Goal: Transaction & Acquisition: Purchase product/service

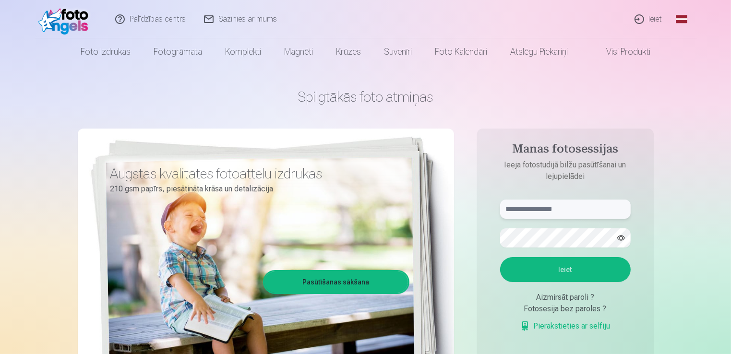
click at [553, 209] on input "text" at bounding box center [565, 209] width 131 height 19
type input "**********"
click at [500, 257] on button "Ieiet" at bounding box center [565, 269] width 131 height 25
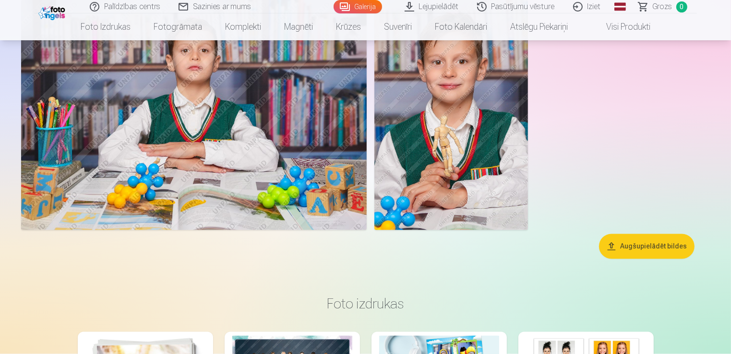
scroll to position [8949, 0]
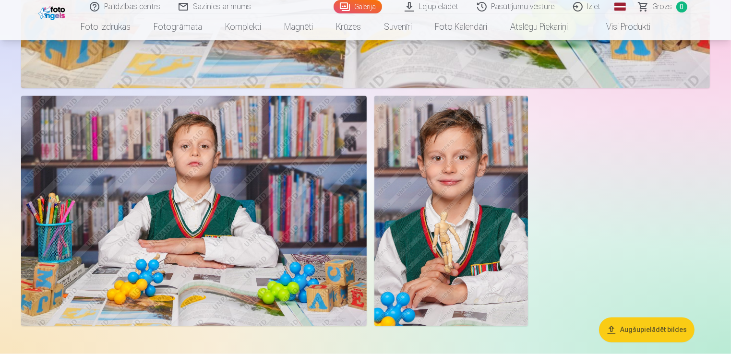
drag, startPoint x: 730, startPoint y: 258, endPoint x: 731, endPoint y: 240, distance: 17.8
drag, startPoint x: 730, startPoint y: 261, endPoint x: 730, endPoint y: 252, distance: 8.6
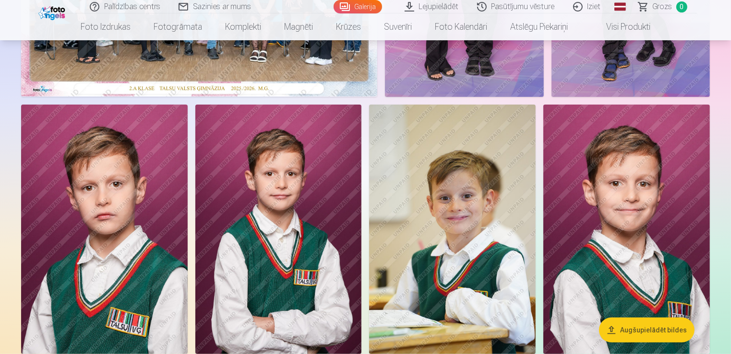
scroll to position [0, 0]
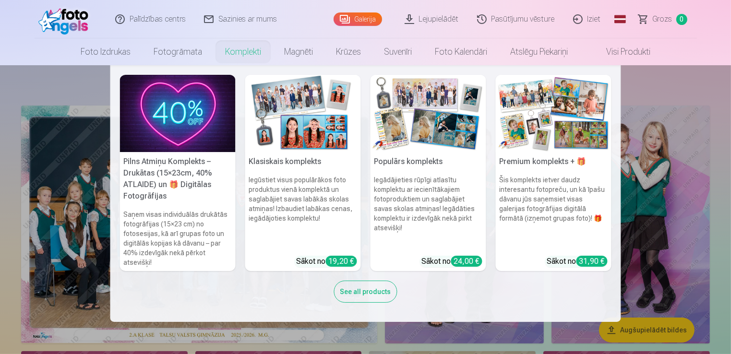
click at [246, 49] on link "Komplekti" at bounding box center [243, 51] width 59 height 27
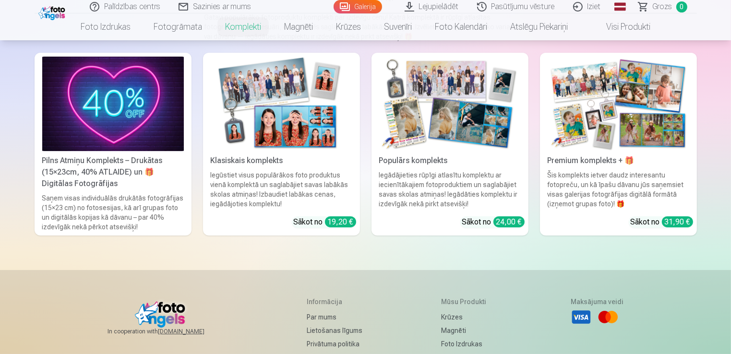
scroll to position [15, 0]
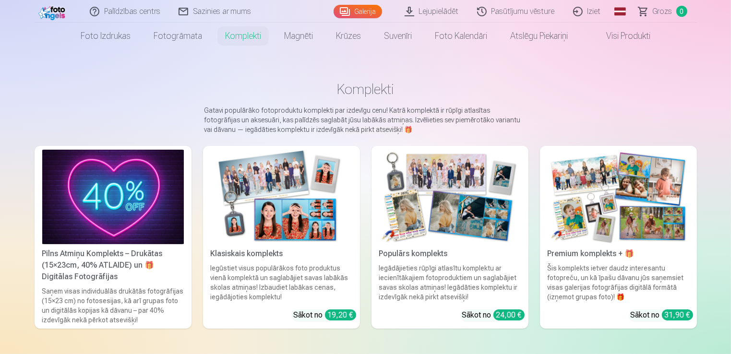
click at [260, 252] on div "Klasiskais komplekts" at bounding box center [281, 254] width 149 height 12
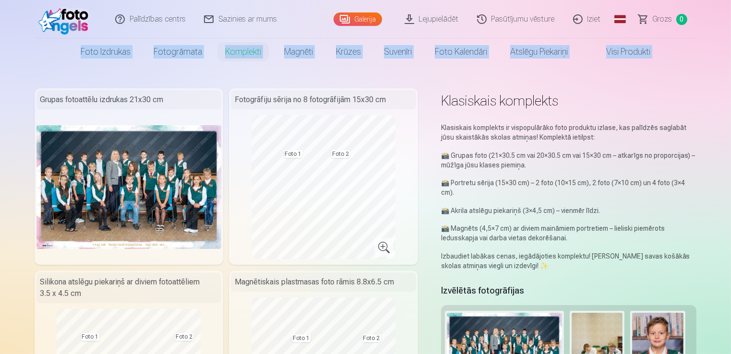
drag, startPoint x: 729, startPoint y: 23, endPoint x: 732, endPoint y: 34, distance: 10.9
click at [730, 34] on html "Palīdzības centrs Sazinies ar mums Galerija Lejupielādēt Pasūtījumu vēsture Izi…" at bounding box center [365, 177] width 731 height 354
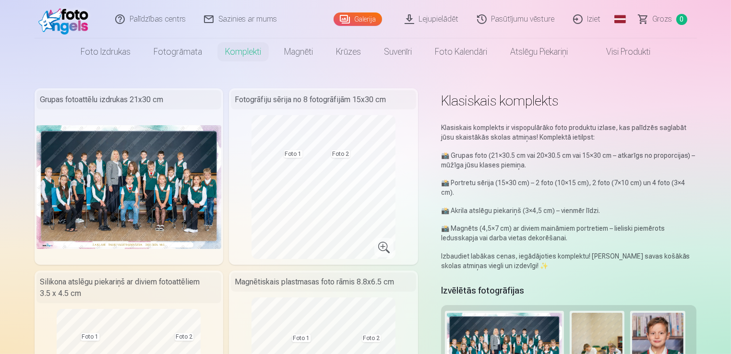
click at [686, 88] on div "Klasiskais komplekts" at bounding box center [569, 98] width 256 height 21
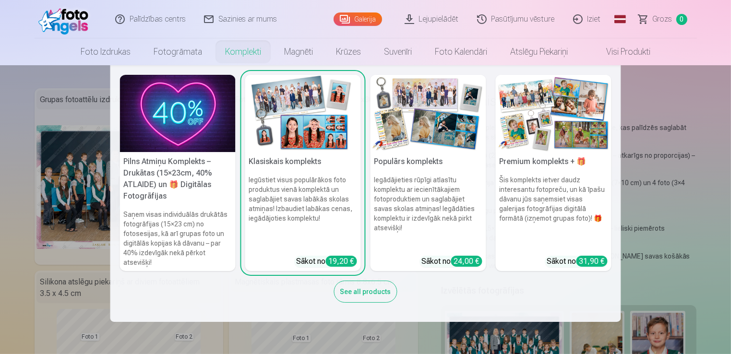
click at [561, 159] on h5 "Premium komplekts + 🎁" at bounding box center [554, 161] width 116 height 19
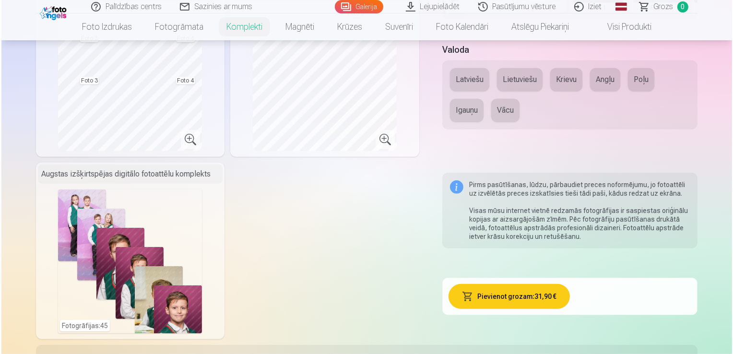
scroll to position [480, 0]
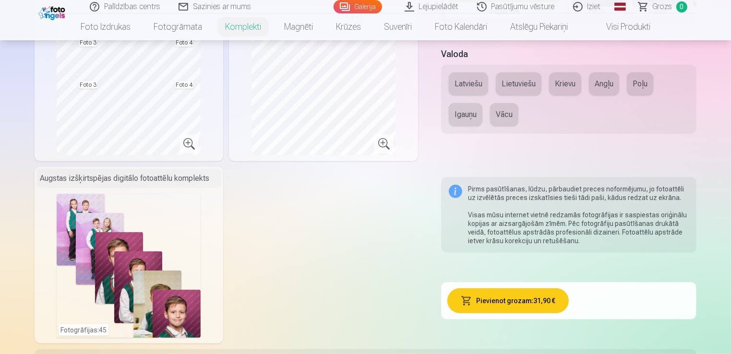
click at [94, 327] on div "Fotogrāfijas : 45" at bounding box center [129, 266] width 144 height 144
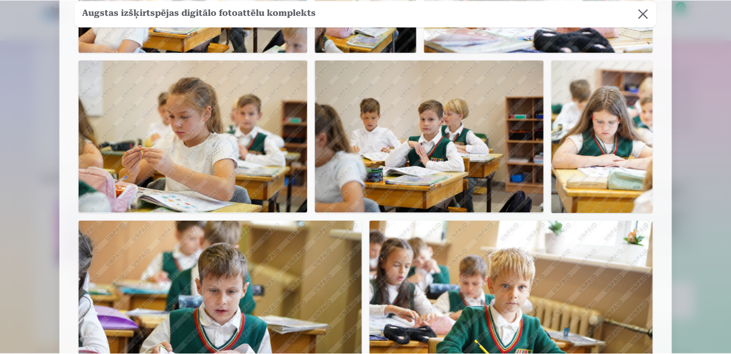
scroll to position [1219, 0]
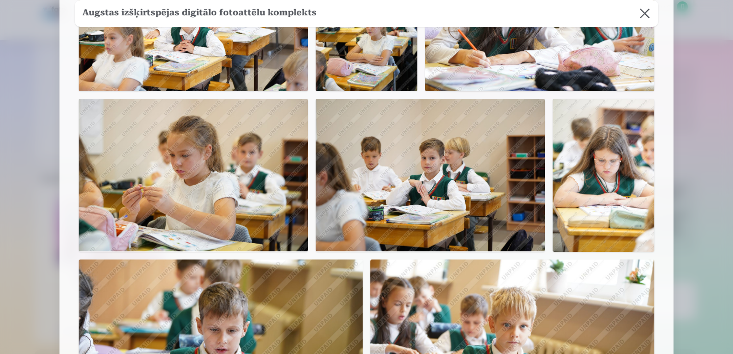
click at [637, 9] on button at bounding box center [645, 13] width 27 height 27
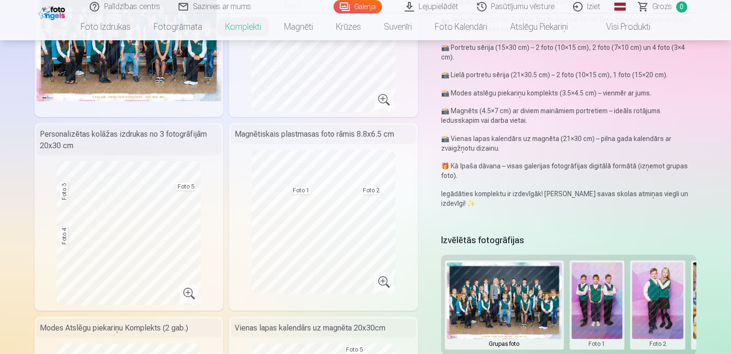
scroll to position [0, 0]
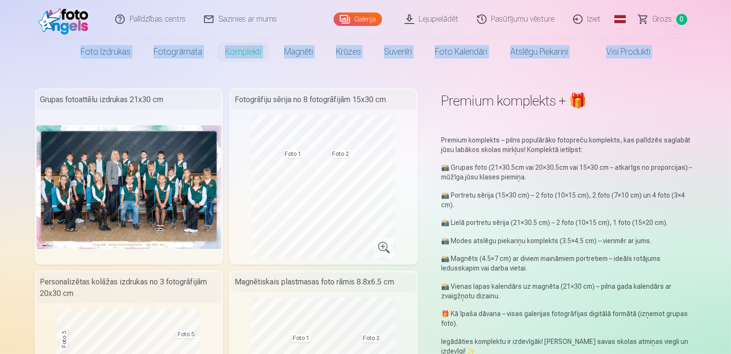
drag, startPoint x: 730, startPoint y: 11, endPoint x: 733, endPoint y: 18, distance: 8.0
click at [730, 18] on html "Palīdzības centrs Sazinies ar mums Galerija Lejupielādēt Pasūtījumu vēsture Izi…" at bounding box center [365, 177] width 731 height 354
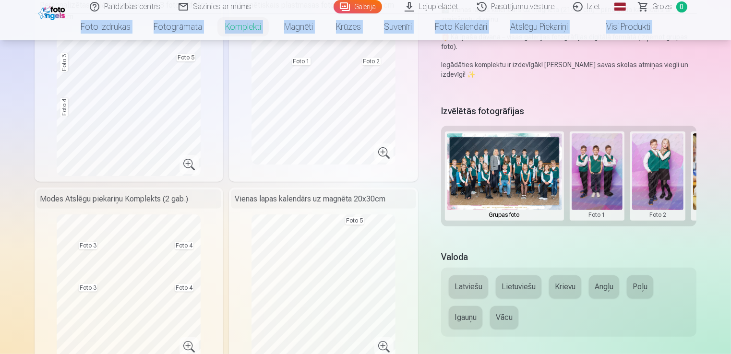
scroll to position [291, 0]
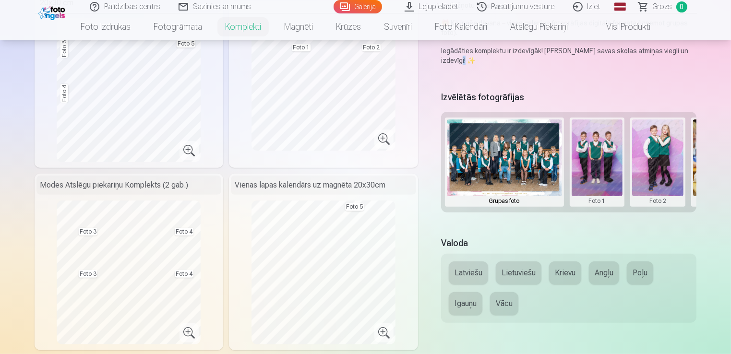
drag, startPoint x: 730, startPoint y: 49, endPoint x: 733, endPoint y: 55, distance: 7.1
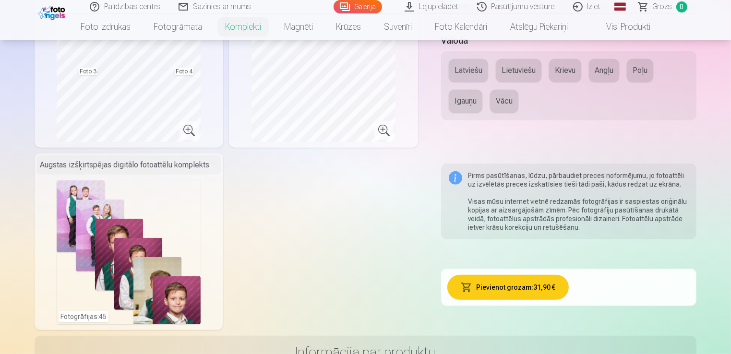
scroll to position [480, 0]
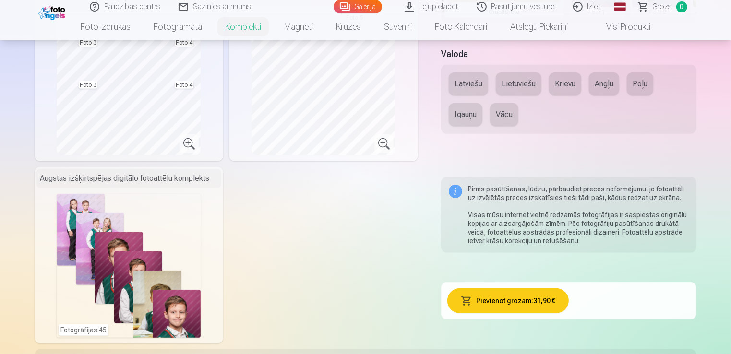
click at [100, 330] on div "Fotogrāfijas : 45" at bounding box center [129, 266] width 144 height 144
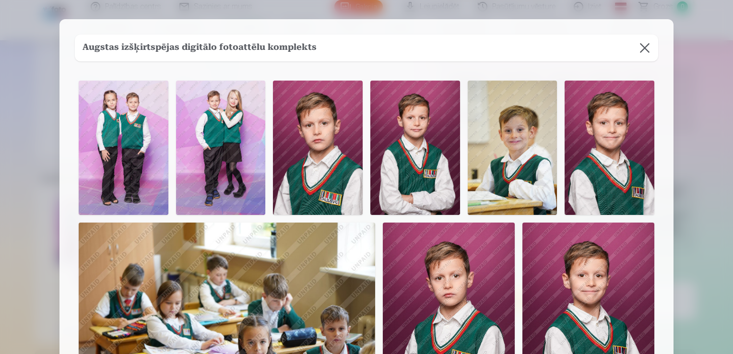
click at [489, 298] on img at bounding box center [449, 322] width 132 height 198
click at [644, 45] on button at bounding box center [645, 48] width 27 height 27
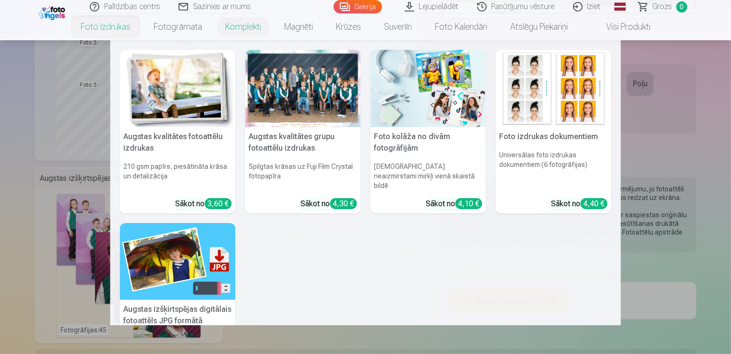
click at [201, 135] on h5 "Augstas kvalitātes fotoattēlu izdrukas" at bounding box center [178, 142] width 116 height 31
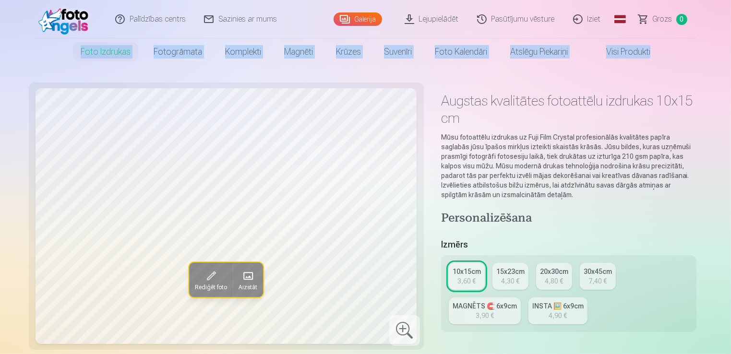
drag, startPoint x: 730, startPoint y: 16, endPoint x: 732, endPoint y: 29, distance: 13.2
click at [730, 29] on html "Palīdzības centrs Sazinies ar mums Galerija Lejupielādēt Pasūtījumu vēsture Izi…" at bounding box center [365, 177] width 731 height 354
click at [683, 57] on nav "Foto izdrukas Augstas kvalitātes fotoattēlu izdrukas 210 gsm papīrs, piesātināt…" at bounding box center [365, 51] width 731 height 27
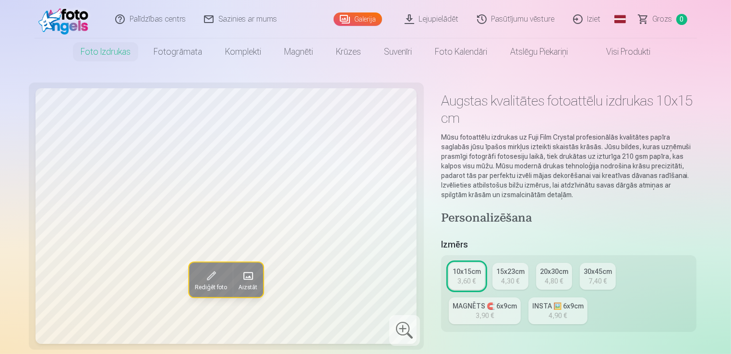
click at [633, 52] on link "Visi produkti" at bounding box center [620, 51] width 83 height 27
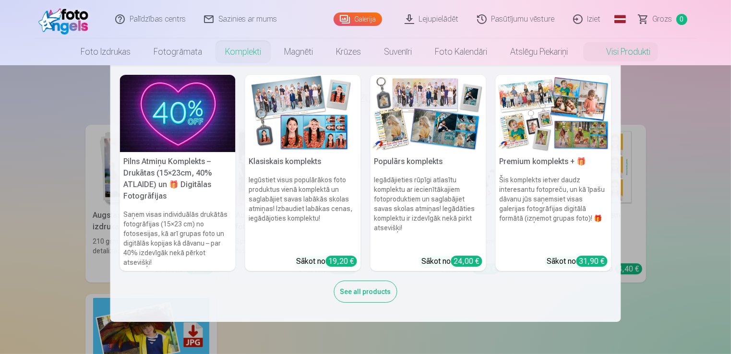
click at [288, 162] on h5 "Klasiskais komplekts" at bounding box center [303, 161] width 116 height 19
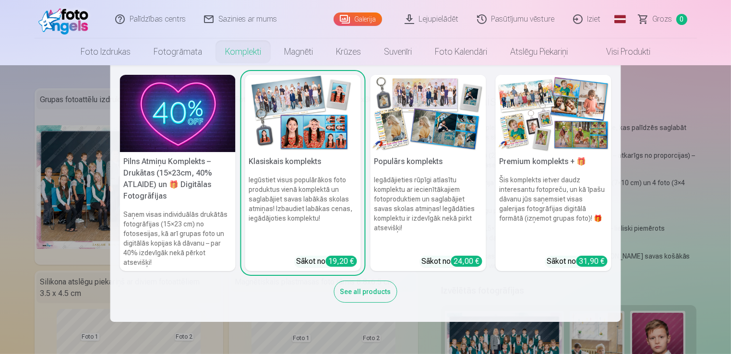
click at [190, 141] on img at bounding box center [178, 113] width 116 height 77
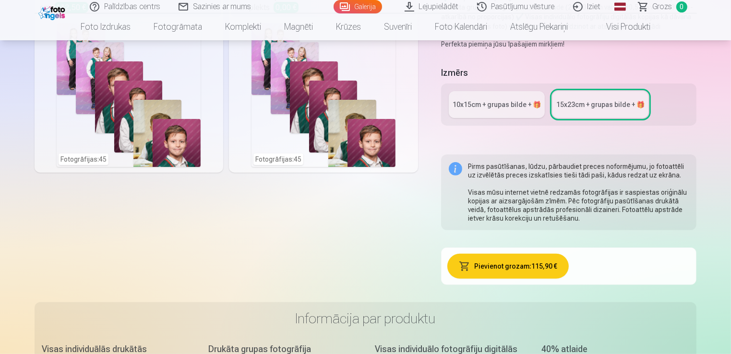
scroll to position [290, 0]
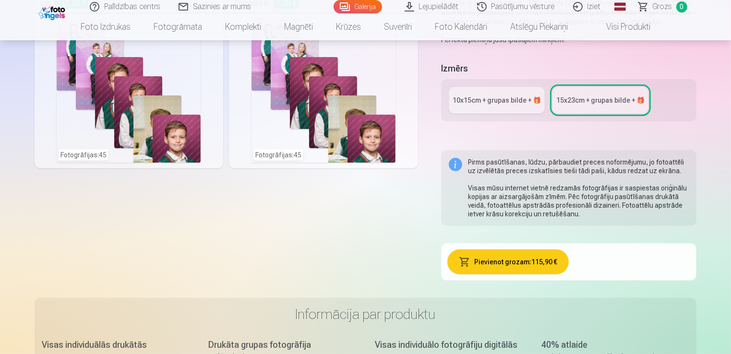
click at [490, 98] on div "10x15сm + grupas bilde + 🎁" at bounding box center [497, 100] width 88 height 10
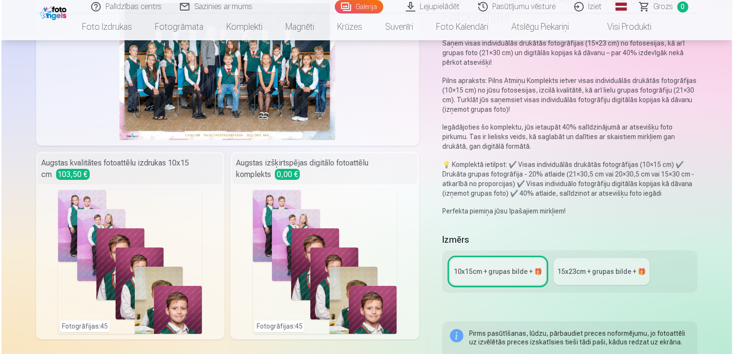
scroll to position [150, 0]
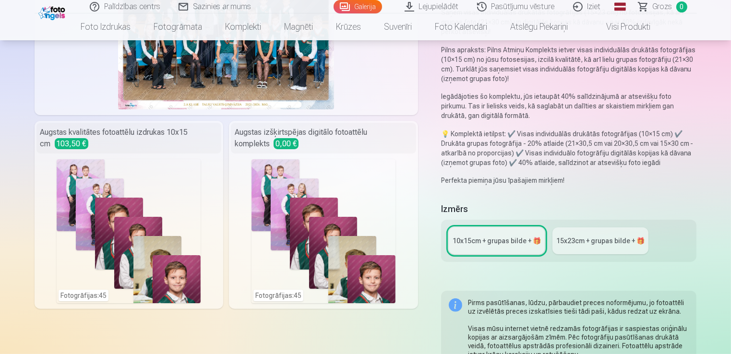
click at [89, 297] on div "Fotogrāfijas : 45" at bounding box center [129, 231] width 144 height 144
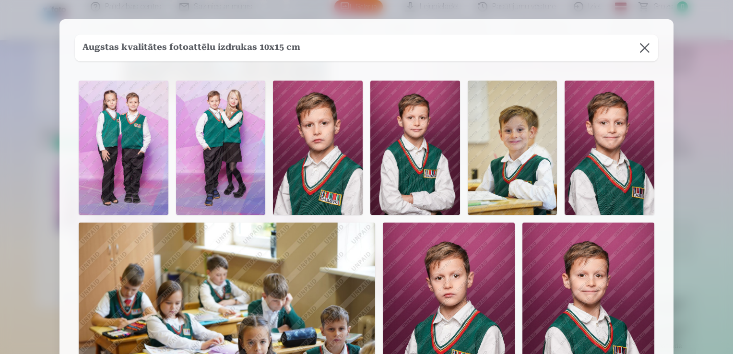
click at [589, 132] on img at bounding box center [610, 148] width 90 height 134
drag, startPoint x: 730, startPoint y: 63, endPoint x: 734, endPoint y: 84, distance: 22.0
click at [730, 84] on html "Palīdzības centrs Sazinies ar mums Galerija Lejupielādēt Pasūtījumu vēsture Izi…" at bounding box center [366, 27] width 733 height 354
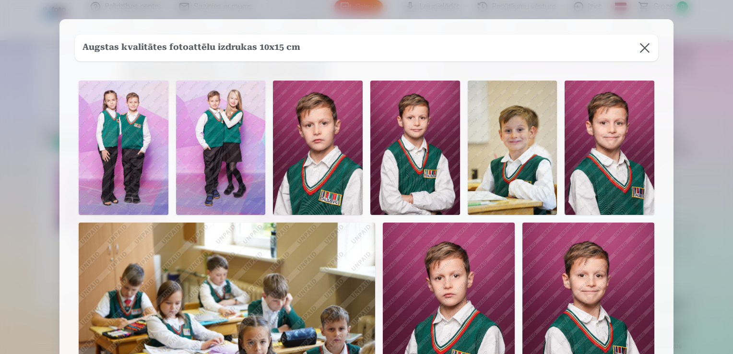
drag, startPoint x: 733, startPoint y: 84, endPoint x: 632, endPoint y: 161, distance: 126.4
click at [632, 161] on img at bounding box center [610, 148] width 90 height 134
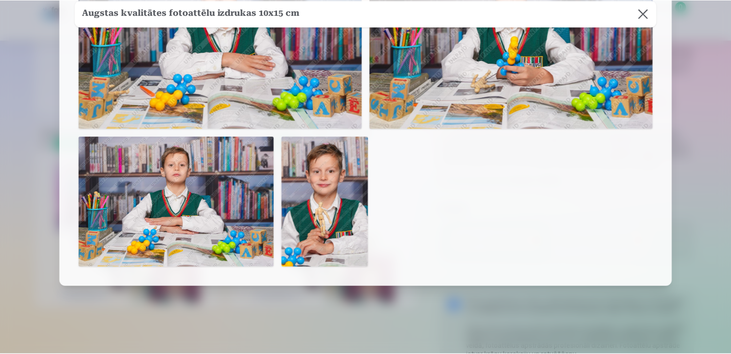
scroll to position [2428, 0]
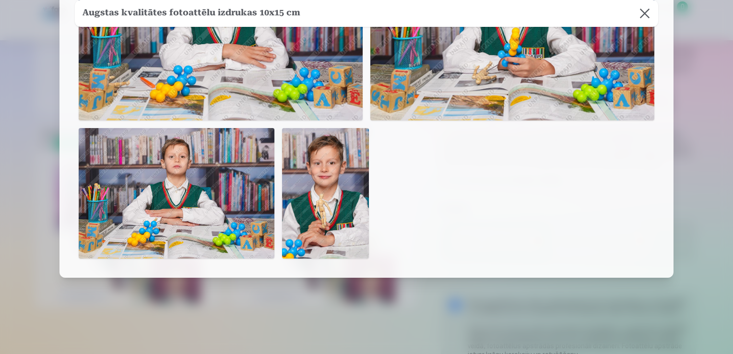
click at [646, 12] on button at bounding box center [645, 13] width 27 height 27
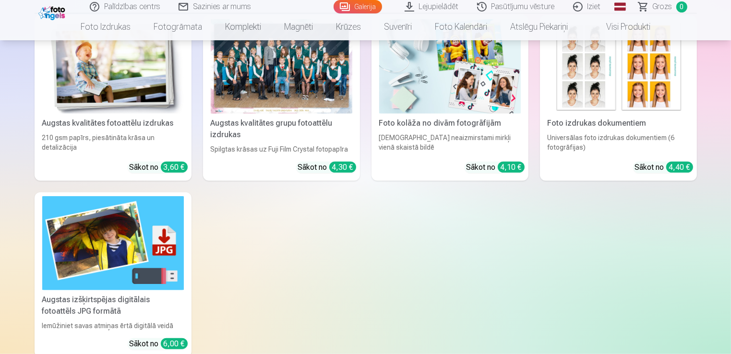
scroll to position [0, 0]
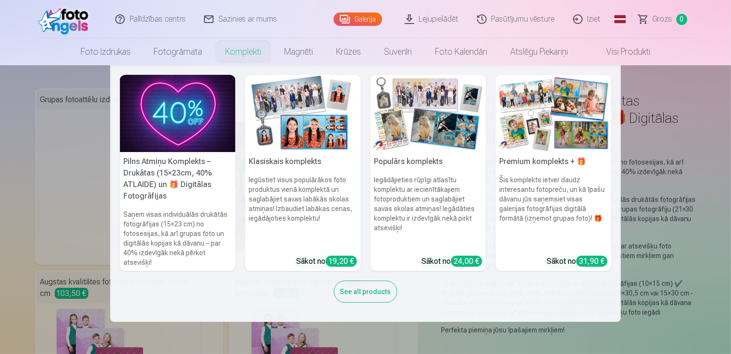
click at [432, 164] on h5 "Populārs komplekts" at bounding box center [428, 161] width 116 height 19
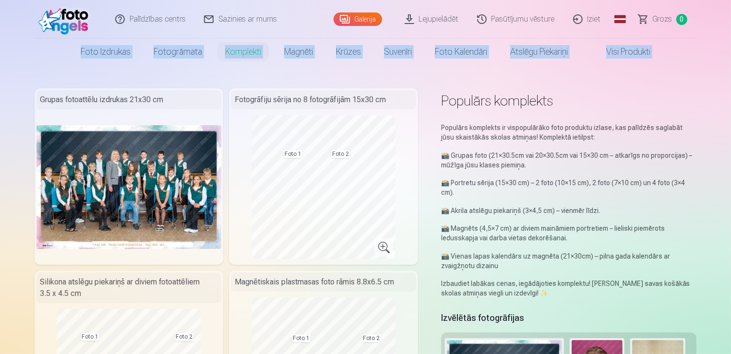
drag, startPoint x: 730, startPoint y: 28, endPoint x: 733, endPoint y: 40, distance: 12.3
click at [730, 40] on html "Palīdzības centrs Sazinies ar mums Galerija Lejupielādēt Pasūtījumu vēsture Izi…" at bounding box center [365, 177] width 731 height 354
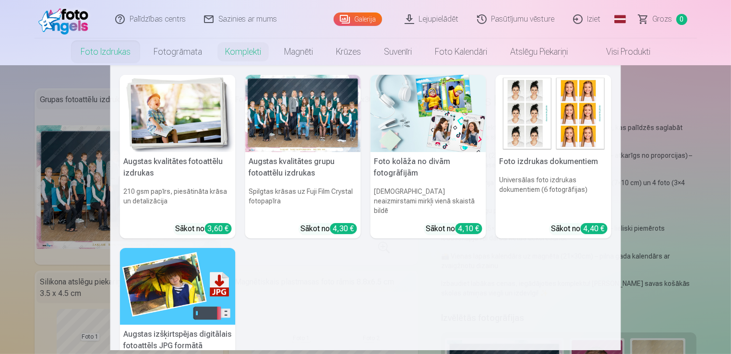
click at [435, 165] on h5 "Foto kolāža no divām fotogrāfijām" at bounding box center [428, 167] width 116 height 31
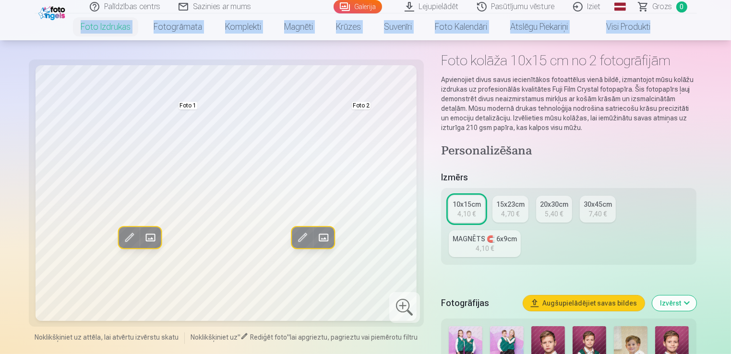
scroll to position [21, 0]
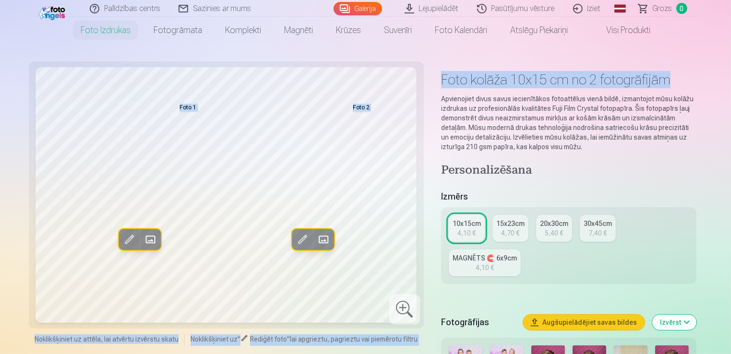
drag, startPoint x: 730, startPoint y: 34, endPoint x: 704, endPoint y: 85, distance: 57.5
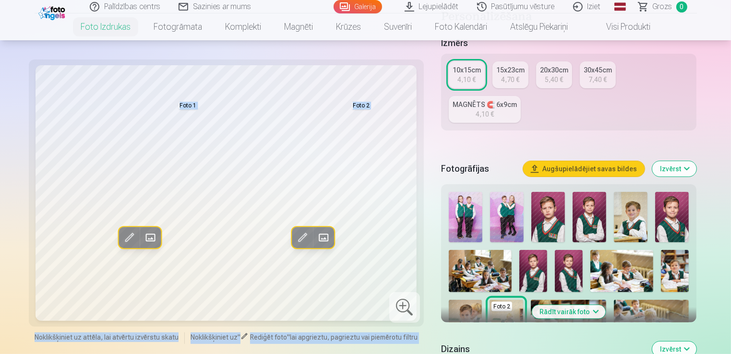
scroll to position [194, 0]
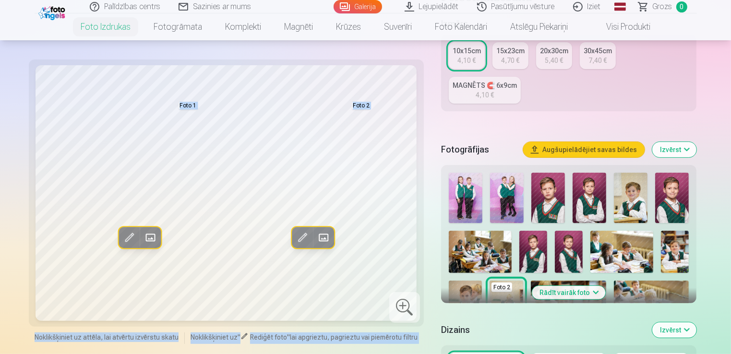
click at [417, 214] on div "Rediģēt foto Aizstāt Foto 1 Rediģēt foto Aizstāt Foto 2" at bounding box center [226, 193] width 383 height 256
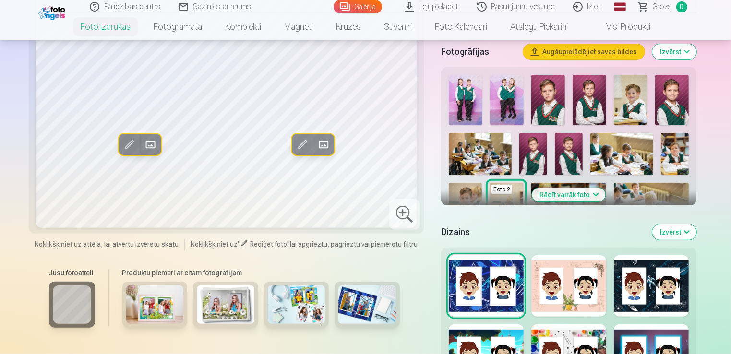
scroll to position [309, 0]
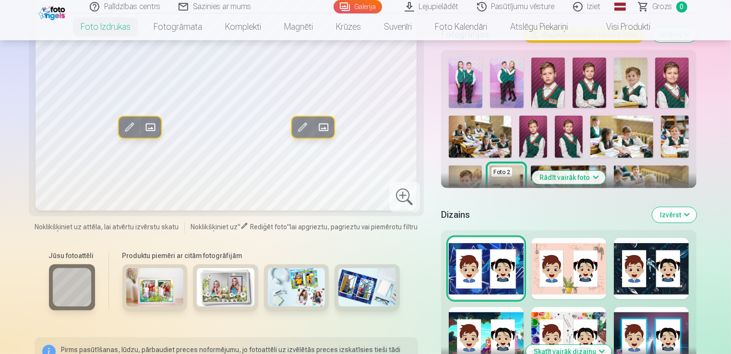
click at [168, 283] on img at bounding box center [155, 287] width 58 height 38
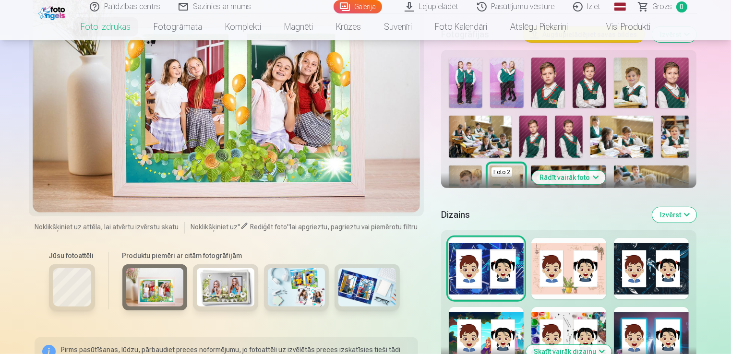
click at [205, 278] on img at bounding box center [226, 287] width 58 height 38
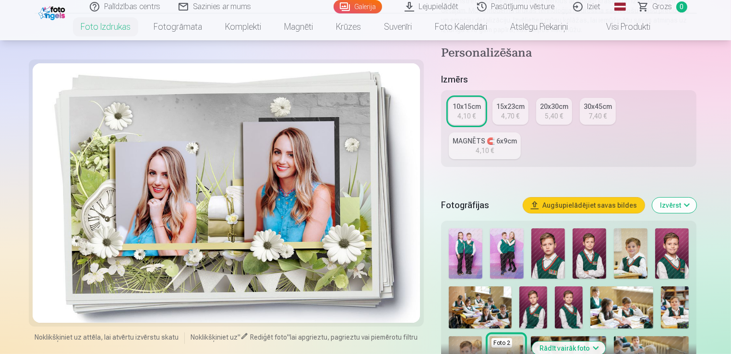
scroll to position [0, 0]
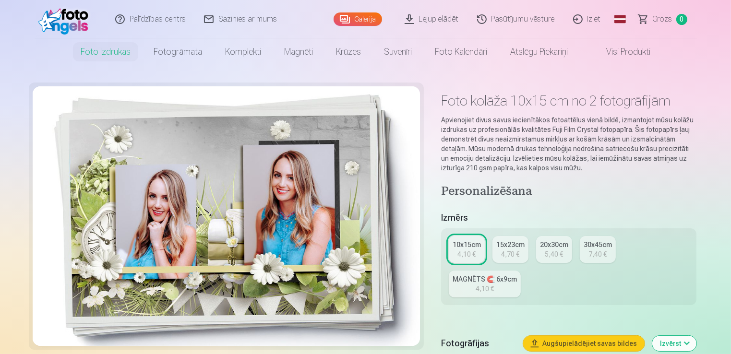
click at [608, 53] on link "Visi produkti" at bounding box center [620, 51] width 83 height 27
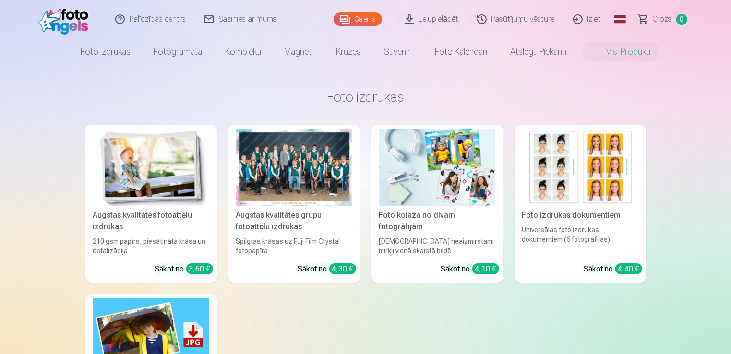
click at [160, 178] on img at bounding box center [151, 167] width 116 height 77
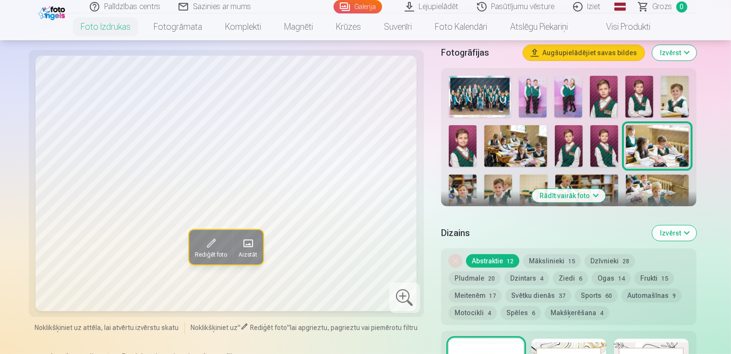
scroll to position [322, 0]
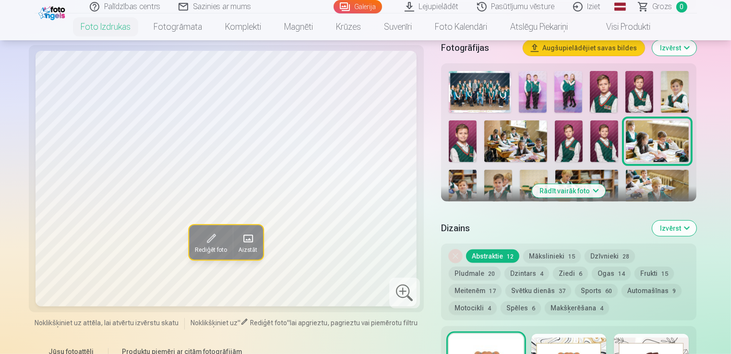
click at [541, 87] on img at bounding box center [533, 92] width 28 height 42
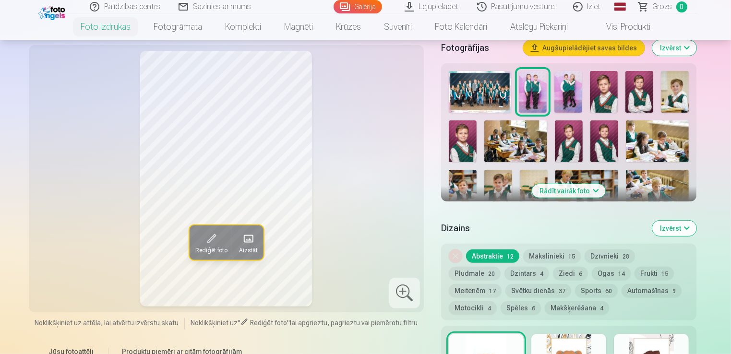
click at [504, 268] on button "Dzintars 4" at bounding box center [526, 273] width 45 height 13
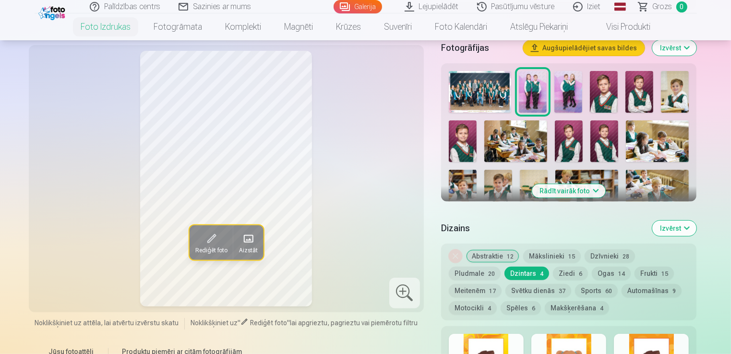
click at [575, 289] on button "Sports 60" at bounding box center [596, 290] width 43 height 13
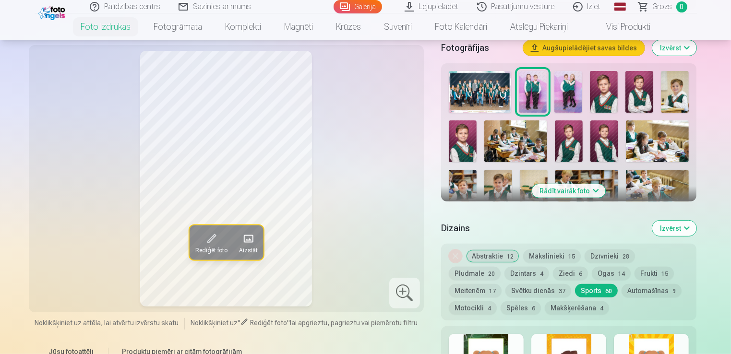
click at [728, 36] on nav "Foto izdrukas Augstas kvalitātes fotoattēlu izdrukas 210 gsm papīrs, piesātināt…" at bounding box center [365, 26] width 731 height 27
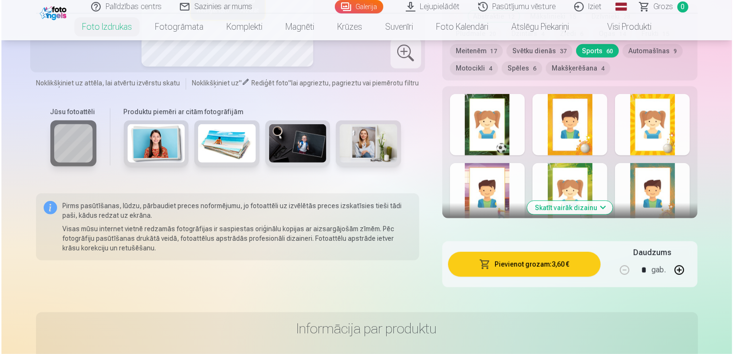
scroll to position [603, 0]
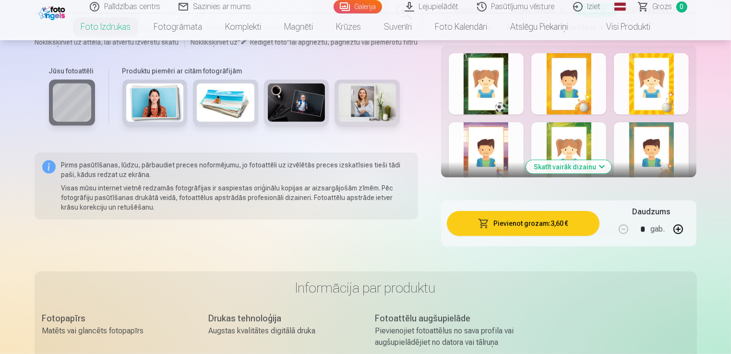
click at [559, 227] on button "Pievienot grozam : 3,60 €" at bounding box center [523, 223] width 153 height 25
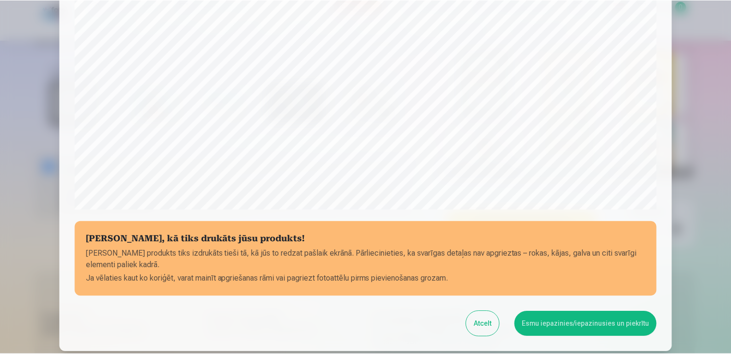
scroll to position [336, 0]
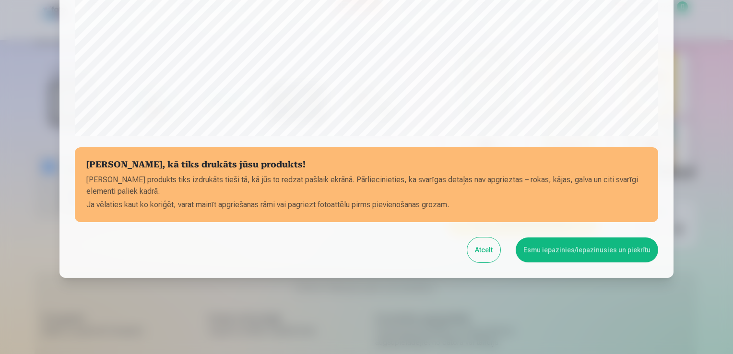
click at [544, 243] on button "Esmu iepazinies/iepazinusies un piekrītu" at bounding box center [587, 250] width 143 height 25
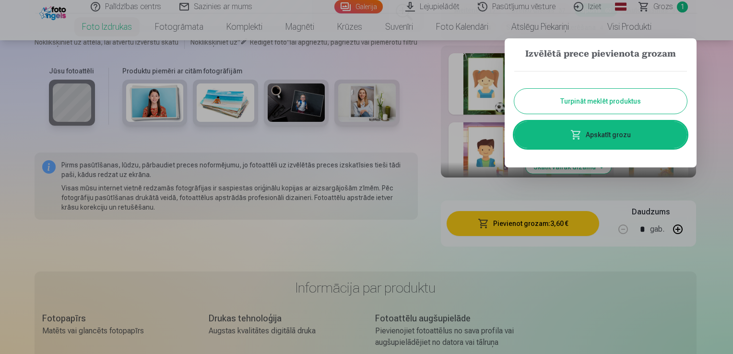
click at [631, 104] on button "Turpināt meklēt produktus" at bounding box center [600, 101] width 173 height 25
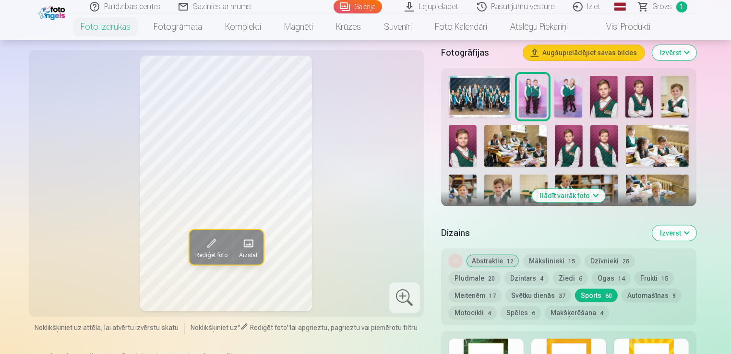
scroll to position [309, 0]
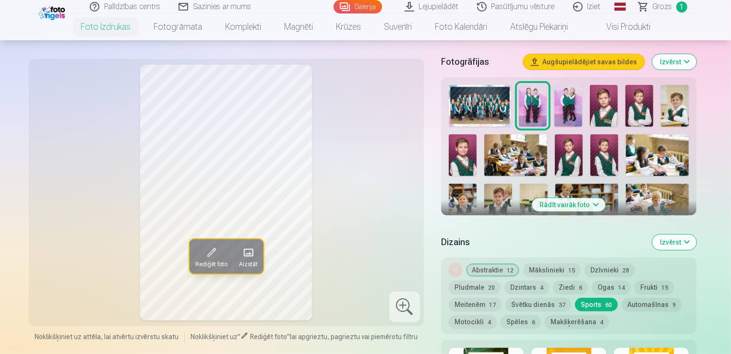
click at [568, 102] on img at bounding box center [568, 106] width 28 height 42
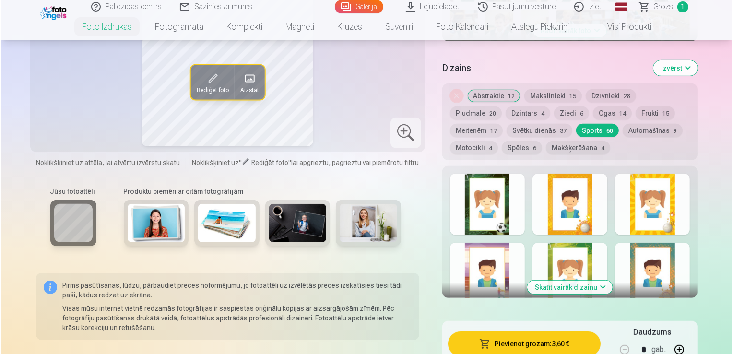
scroll to position [539, 0]
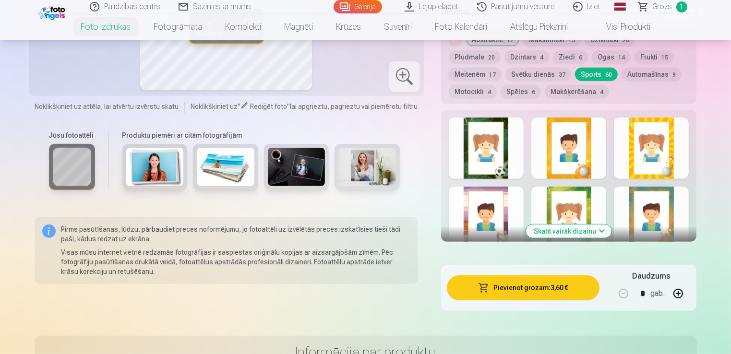
click at [568, 289] on button "Pievienot grozam : 3,60 €" at bounding box center [523, 287] width 153 height 25
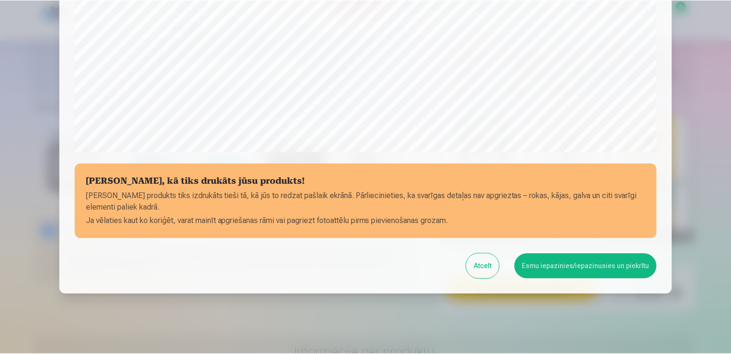
scroll to position [336, 0]
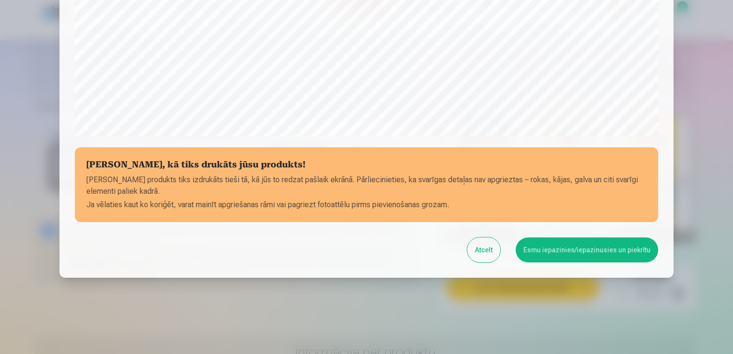
click at [552, 250] on button "Esmu iepazinies/iepazinusies un piekrītu" at bounding box center [587, 250] width 143 height 25
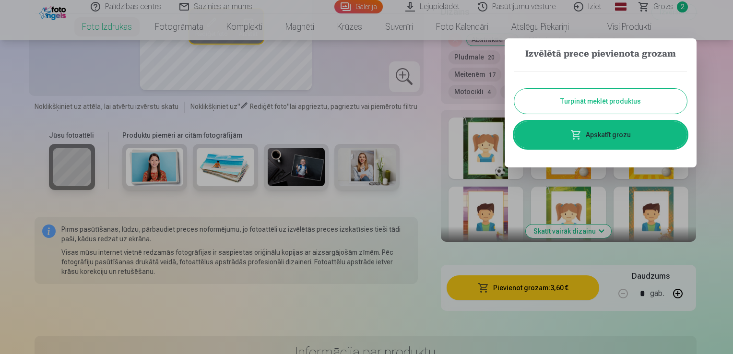
click at [706, 84] on div at bounding box center [366, 177] width 733 height 354
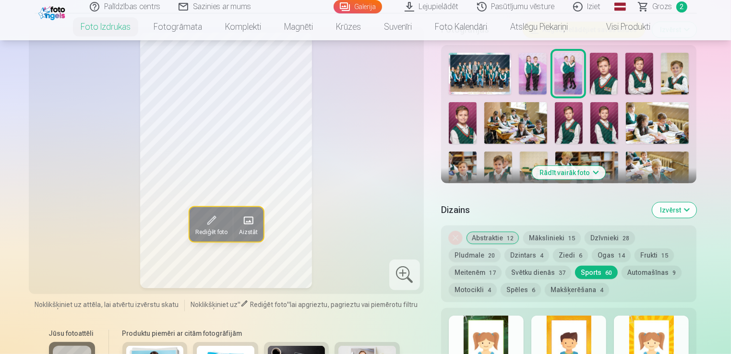
scroll to position [332, 0]
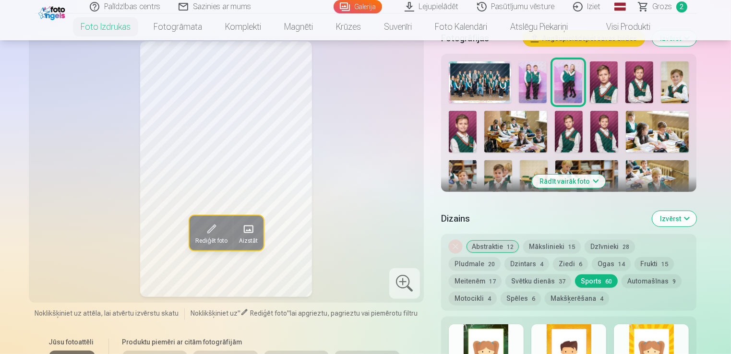
click at [569, 178] on button "Rādīt vairāk foto" at bounding box center [568, 181] width 73 height 13
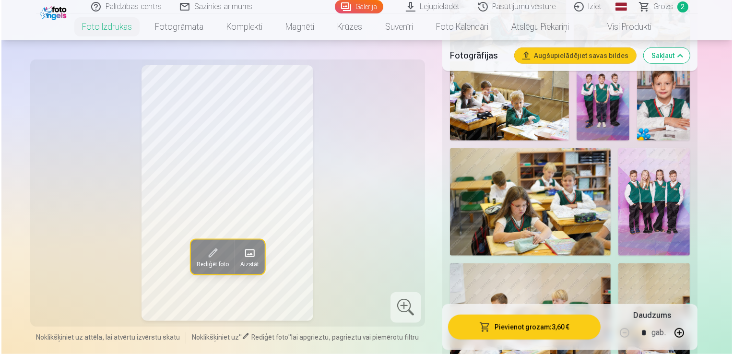
scroll to position [890, 0]
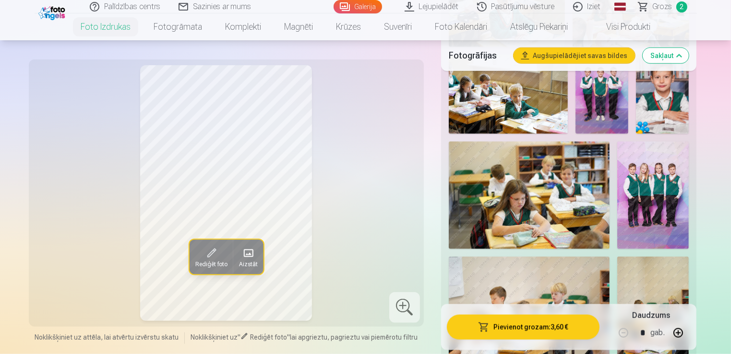
click at [666, 188] on img at bounding box center [653, 195] width 72 height 107
click at [568, 335] on button "Pievienot grozam : 3,60 €" at bounding box center [523, 327] width 153 height 25
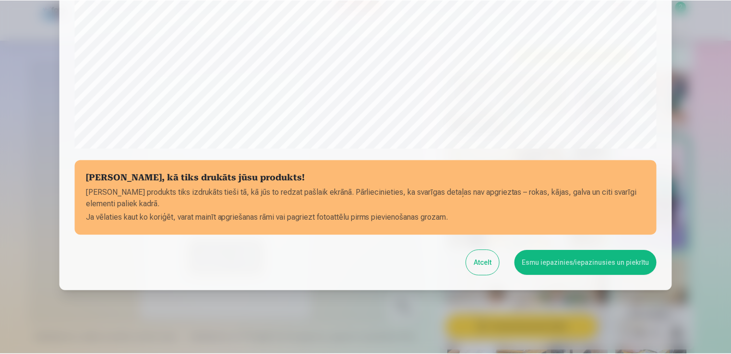
scroll to position [336, 0]
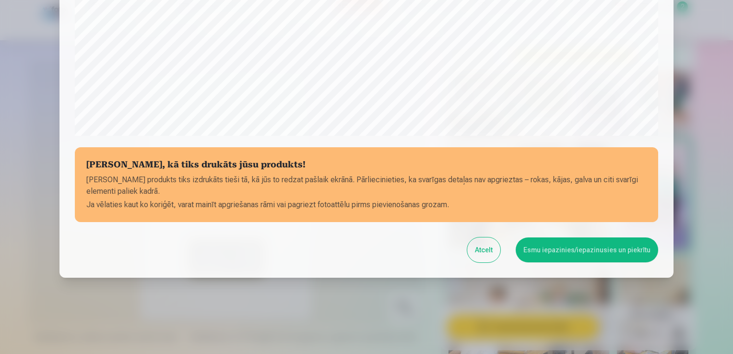
click at [576, 248] on button "Esmu iepazinies/iepazinusies un piekrītu" at bounding box center [587, 250] width 143 height 25
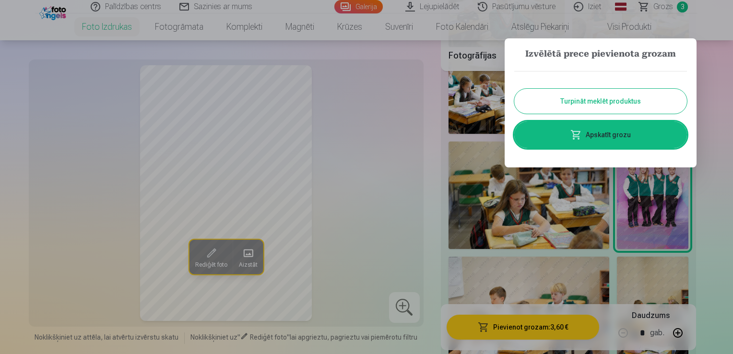
click at [708, 70] on div at bounding box center [366, 177] width 733 height 354
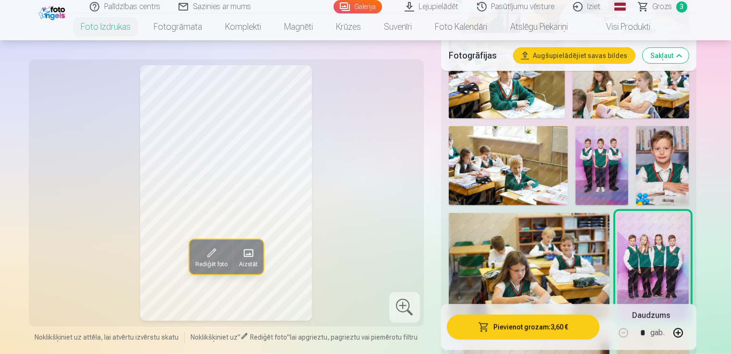
scroll to position [831, 0]
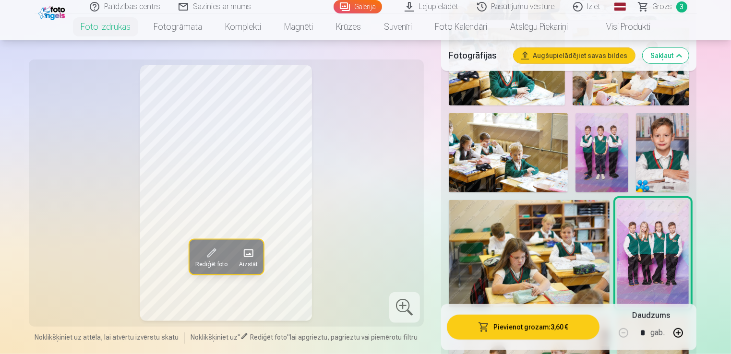
click at [676, 130] on img at bounding box center [662, 152] width 53 height 79
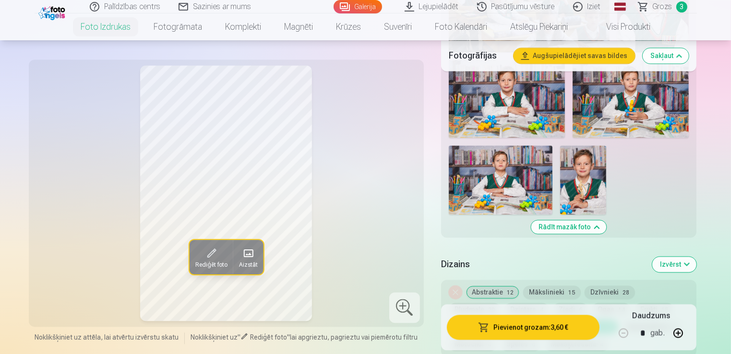
scroll to position [1953, 0]
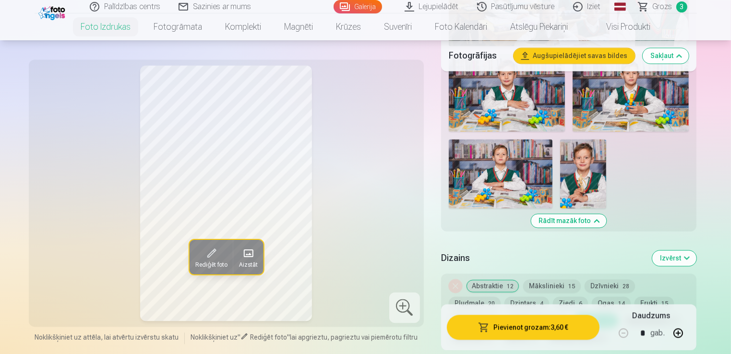
click at [582, 171] on img at bounding box center [583, 173] width 46 height 69
drag, startPoint x: 729, startPoint y: 126, endPoint x: 729, endPoint y: 119, distance: 6.7
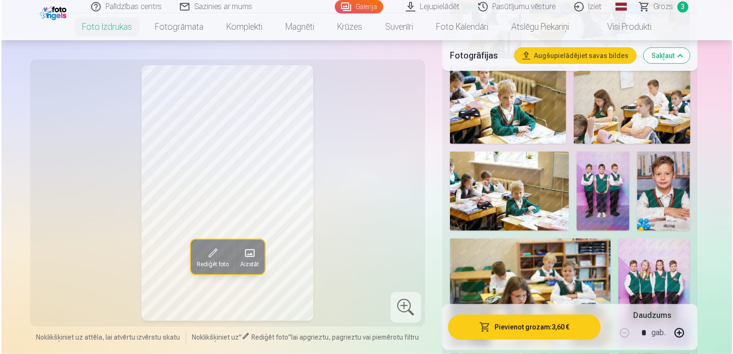
scroll to position [780, 0]
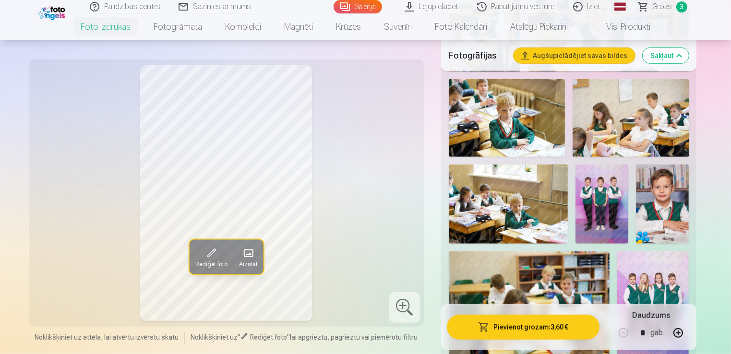
click at [664, 170] on img at bounding box center [662, 204] width 53 height 79
click at [548, 329] on button "Pievienot grozam : 3,60 €" at bounding box center [523, 327] width 153 height 25
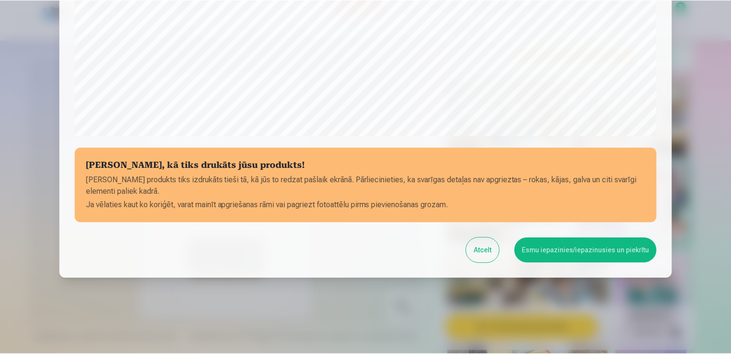
scroll to position [336, 0]
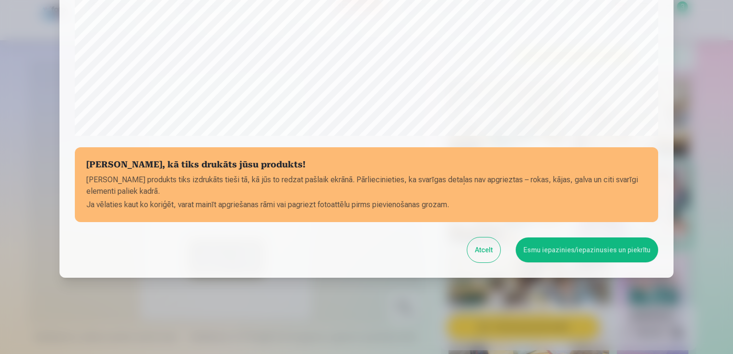
click at [603, 242] on button "Esmu iepazinies/iepazinusies un piekrītu" at bounding box center [587, 250] width 143 height 25
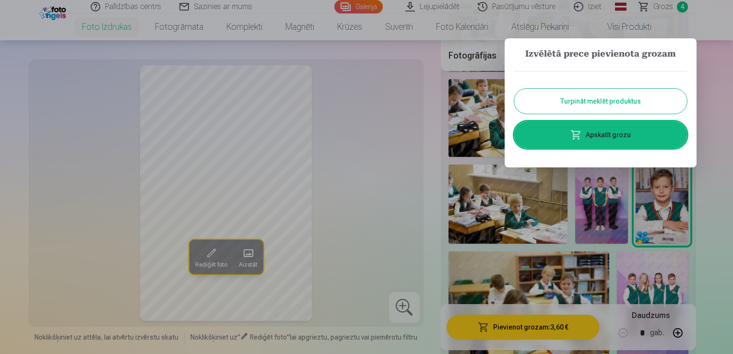
click at [704, 204] on div at bounding box center [366, 177] width 733 height 354
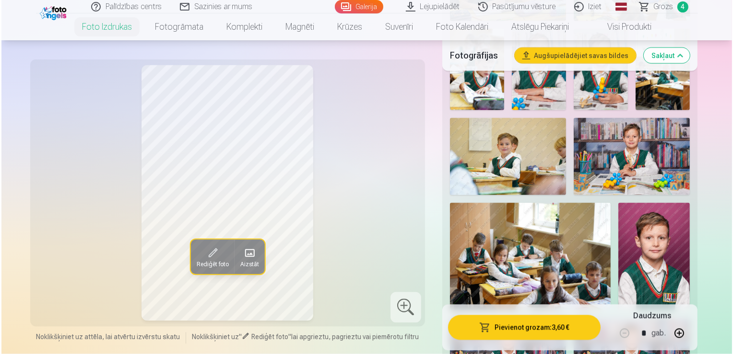
scroll to position [1702, 0]
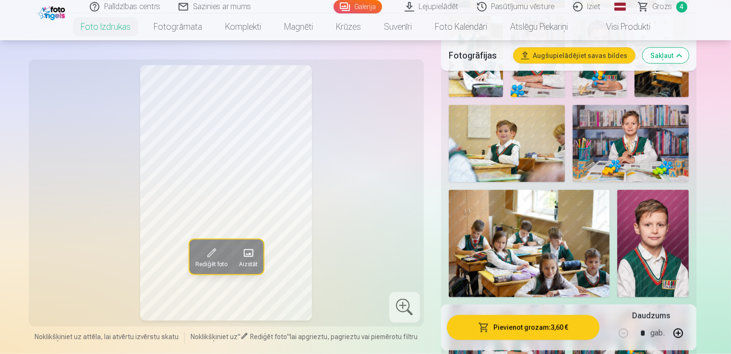
click at [670, 227] on img at bounding box center [653, 243] width 72 height 107
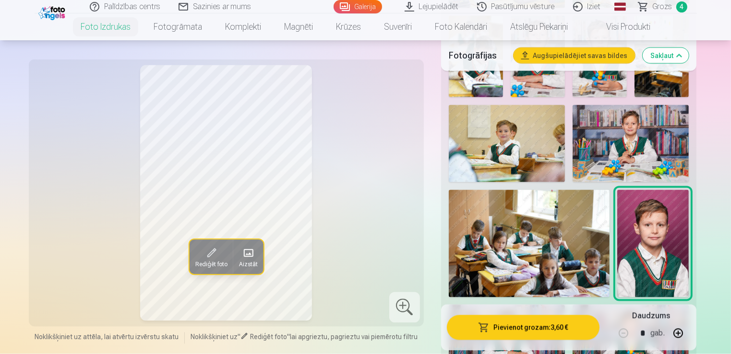
click at [560, 329] on button "Pievienot grozam : 3,60 €" at bounding box center [523, 327] width 153 height 25
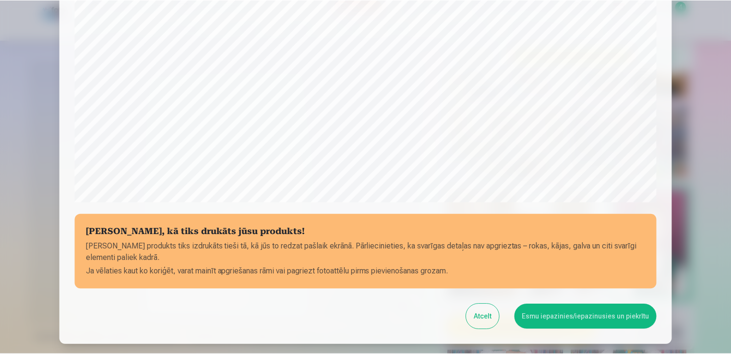
scroll to position [336, 0]
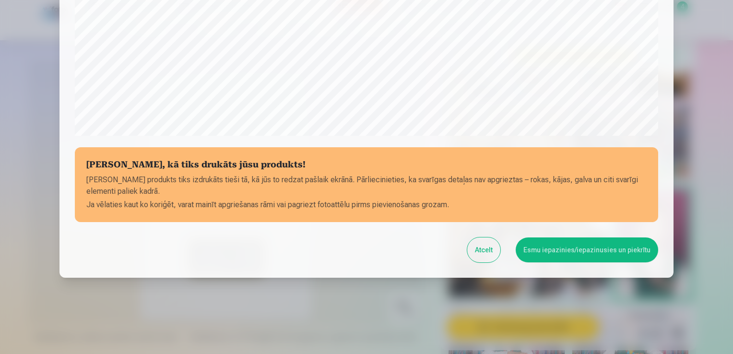
click at [596, 253] on button "Esmu iepazinies/iepazinusies un piekrītu" at bounding box center [587, 250] width 143 height 25
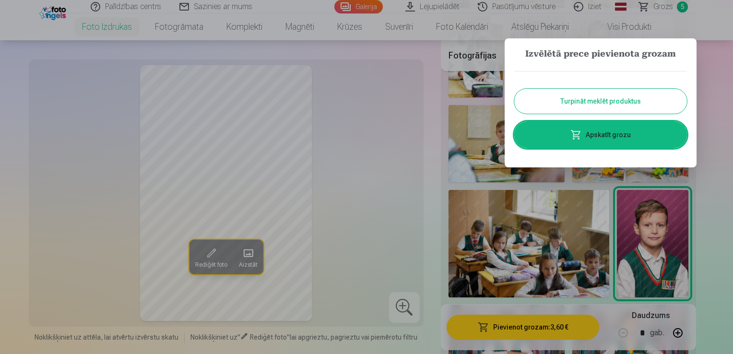
click at [720, 174] on div at bounding box center [366, 177] width 733 height 354
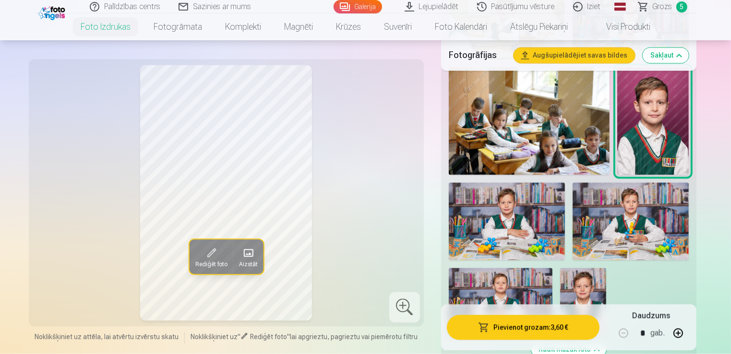
scroll to position [1856, 0]
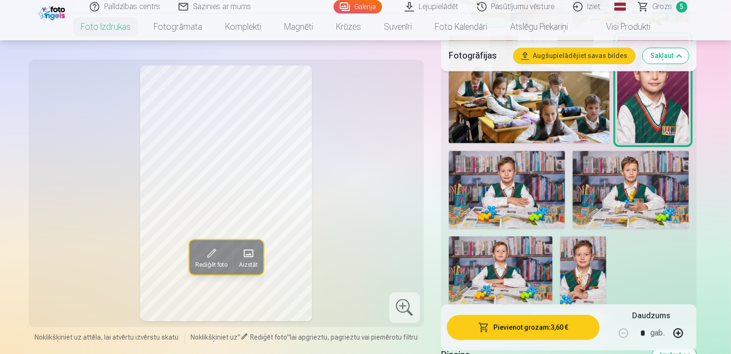
click at [650, 170] on img at bounding box center [630, 190] width 116 height 78
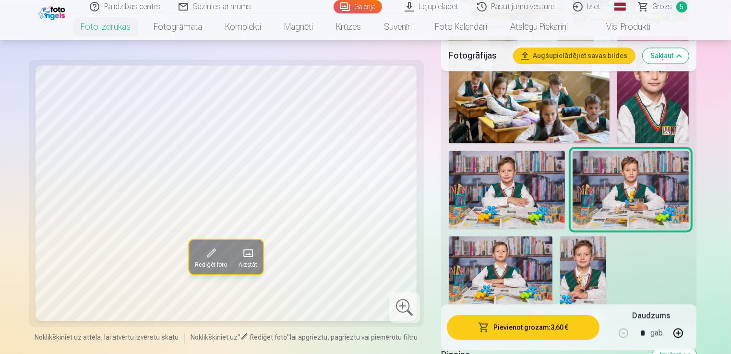
click at [537, 183] on img at bounding box center [507, 190] width 116 height 78
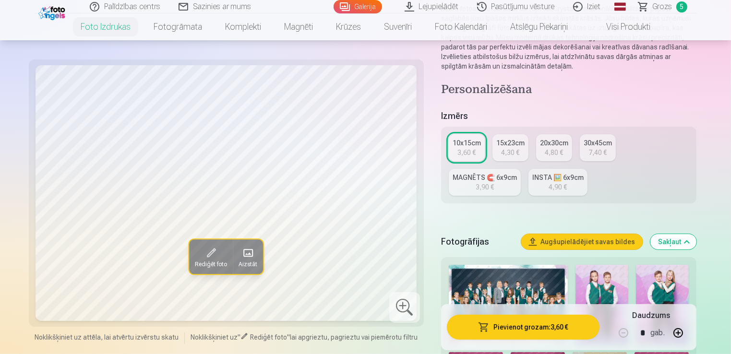
scroll to position [109, 0]
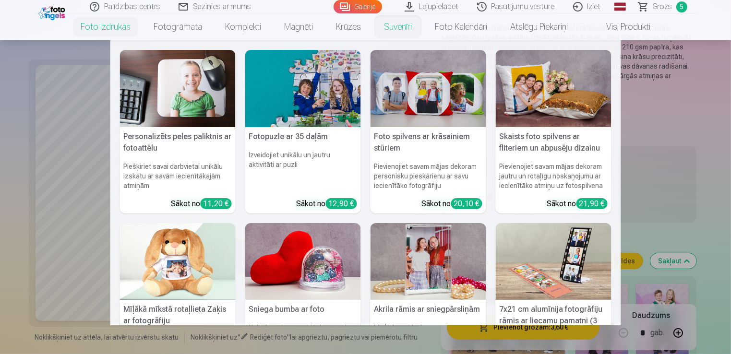
click at [610, 217] on div "Personalizēts peles paliktnis ar fotoattēlu Piešķiriet savai darbvietai unikālu…" at bounding box center [365, 317] width 511 height 555
click at [395, 24] on link "Suvenīri" at bounding box center [397, 26] width 51 height 27
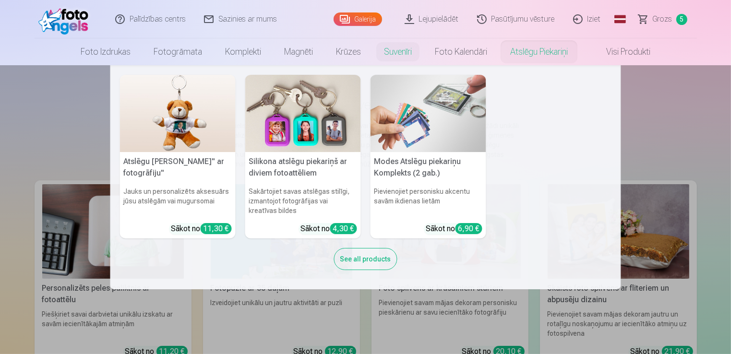
click at [555, 55] on link "Atslēgu piekariņi" at bounding box center [539, 51] width 81 height 27
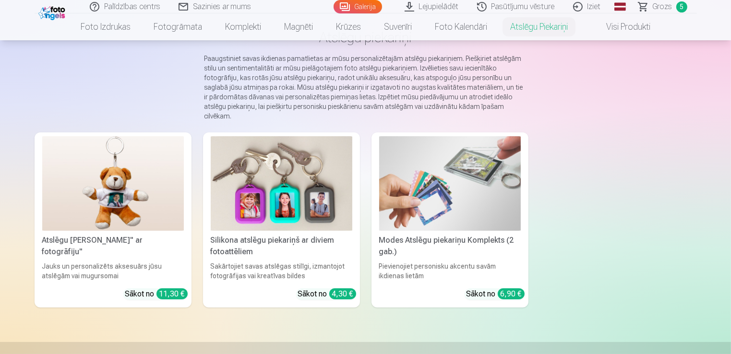
scroll to position [70, 0]
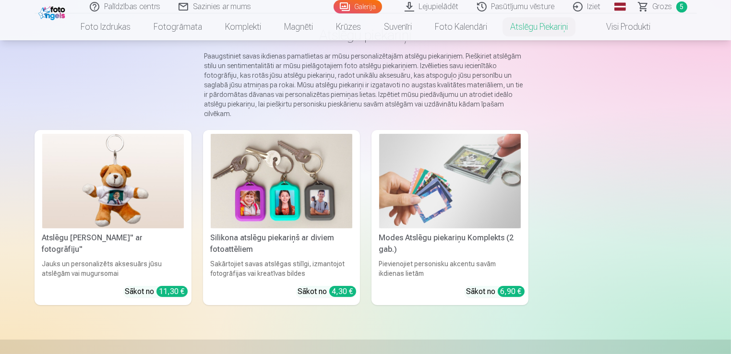
click at [312, 232] on div "Silikona atslēgu piekariņš ar diviem fotoattēliem" at bounding box center [281, 243] width 149 height 23
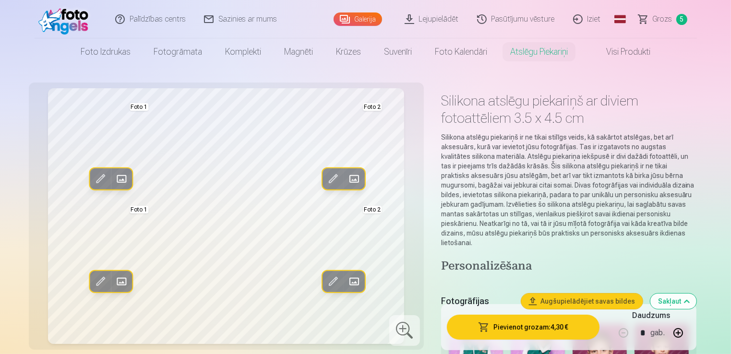
click at [359, 174] on span at bounding box center [353, 178] width 15 height 15
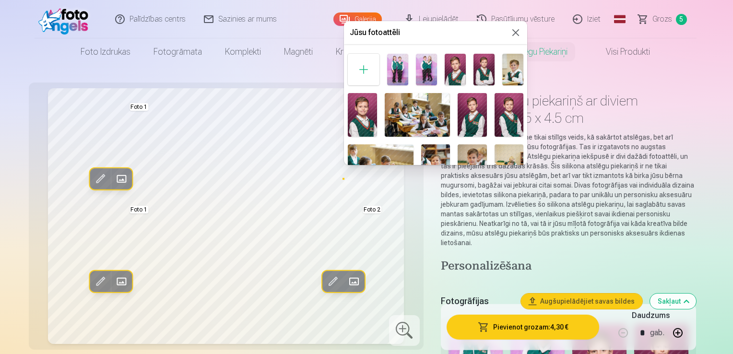
click at [485, 59] on img at bounding box center [484, 70] width 21 height 32
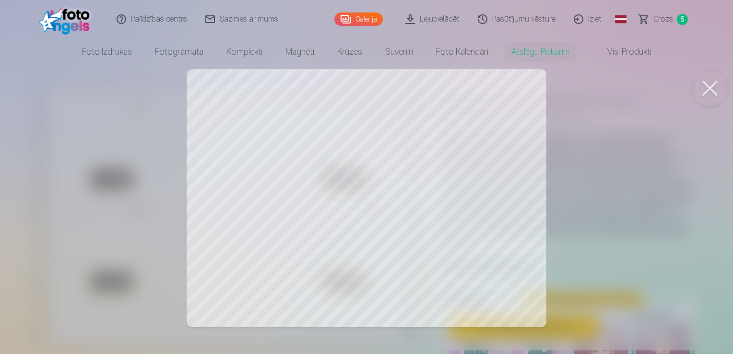
click at [708, 97] on button at bounding box center [710, 88] width 38 height 38
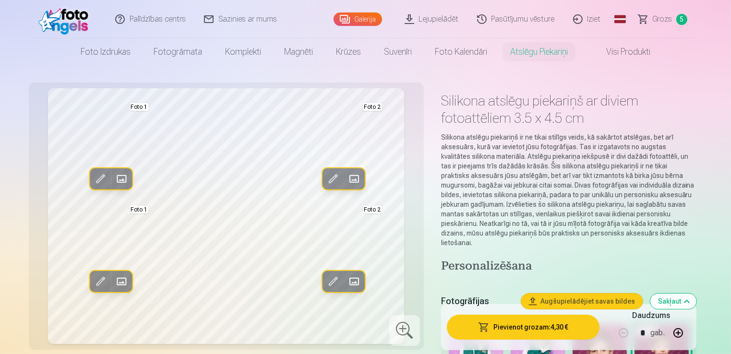
click at [351, 280] on span at bounding box center [353, 281] width 15 height 15
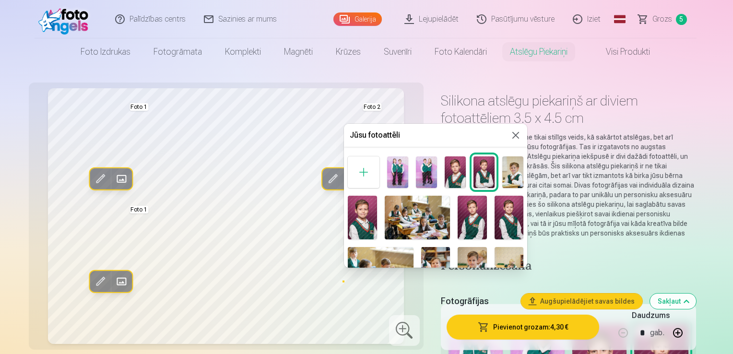
click at [516, 134] on button at bounding box center [516, 136] width 12 height 12
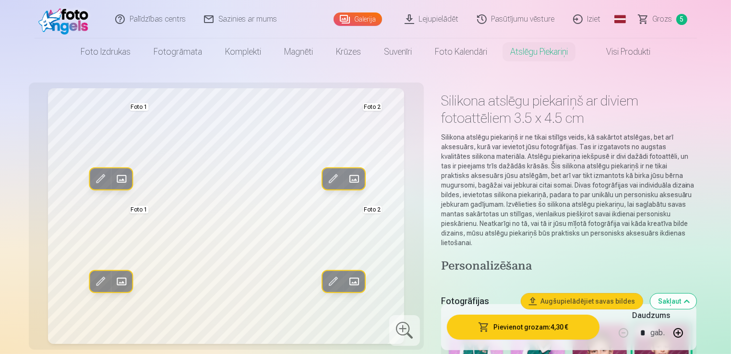
click at [332, 279] on span at bounding box center [332, 281] width 15 height 15
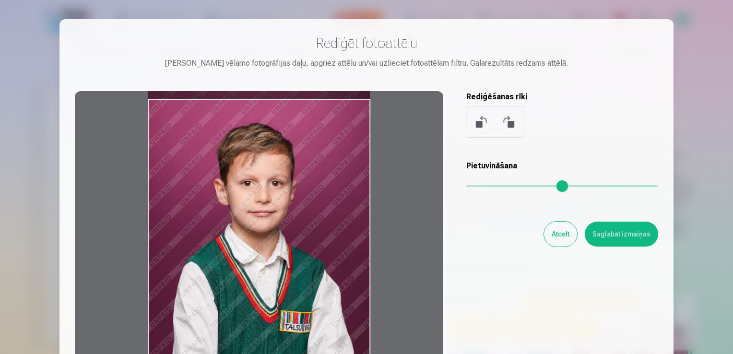
drag, startPoint x: 348, startPoint y: 126, endPoint x: 313, endPoint y: 137, distance: 36.7
click at [313, 137] on div at bounding box center [259, 241] width 369 height 301
click at [684, 42] on div at bounding box center [366, 177] width 733 height 354
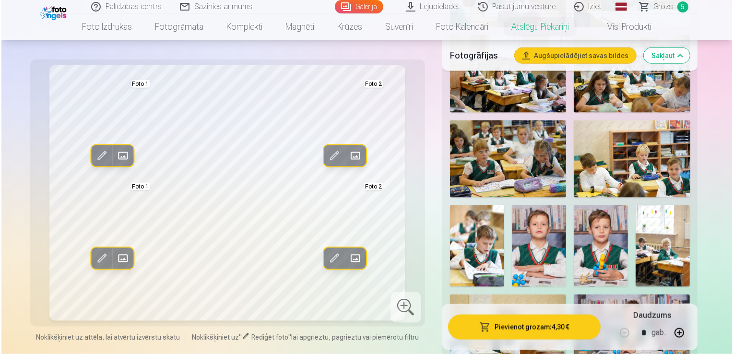
scroll to position [1498, 0]
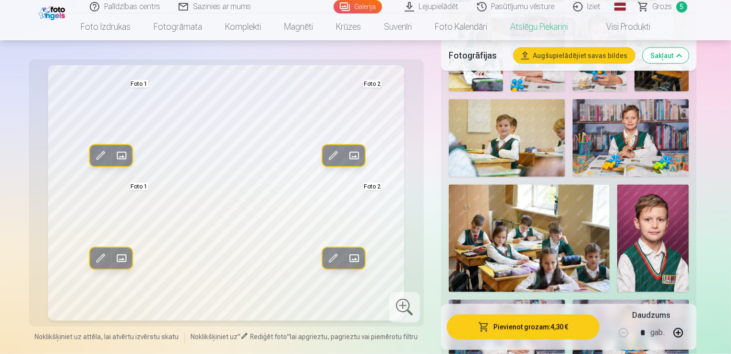
click at [506, 329] on button "Pievienot grozam : 4,30 €" at bounding box center [523, 327] width 153 height 25
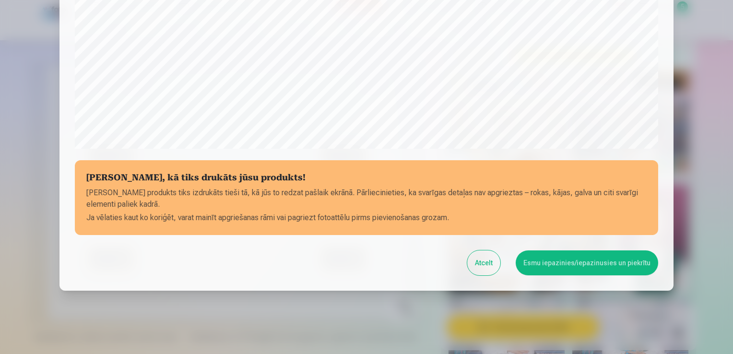
scroll to position [336, 0]
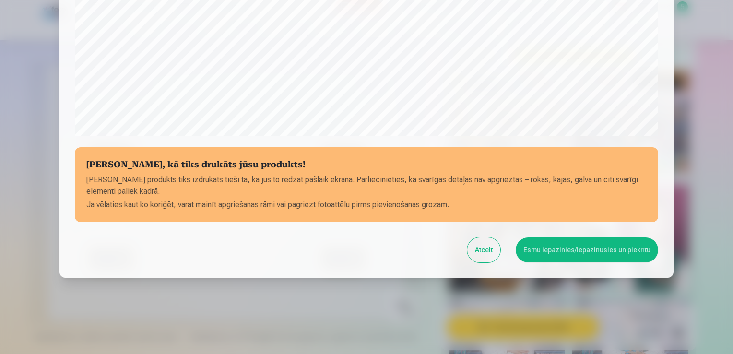
click at [489, 253] on button "Atcelt" at bounding box center [483, 250] width 33 height 25
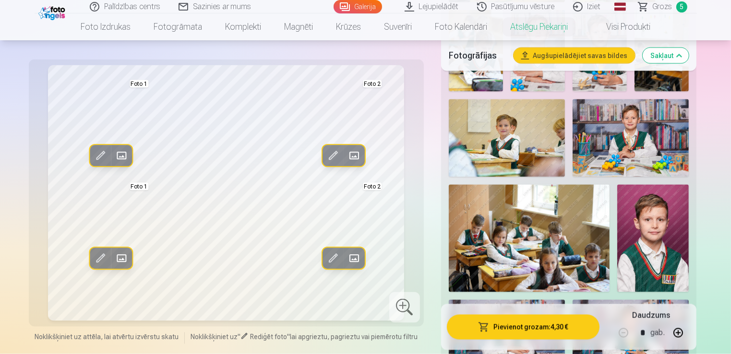
click at [120, 162] on span at bounding box center [121, 155] width 15 height 15
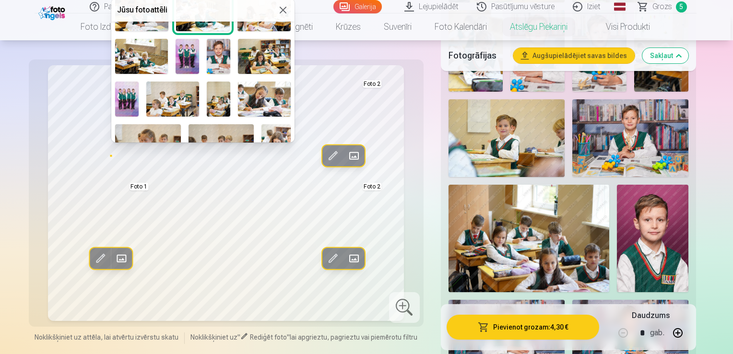
scroll to position [182, 0]
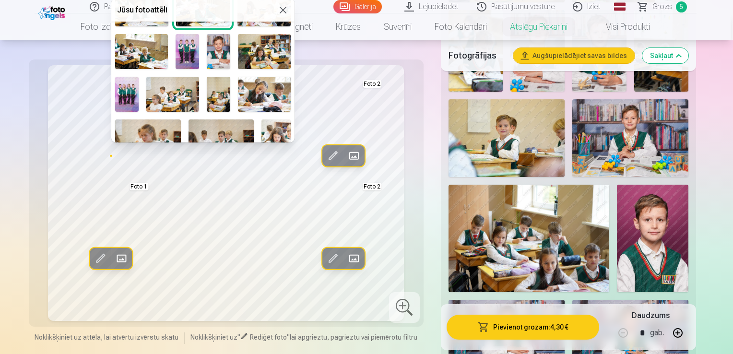
click at [217, 51] on img at bounding box center [219, 51] width 24 height 35
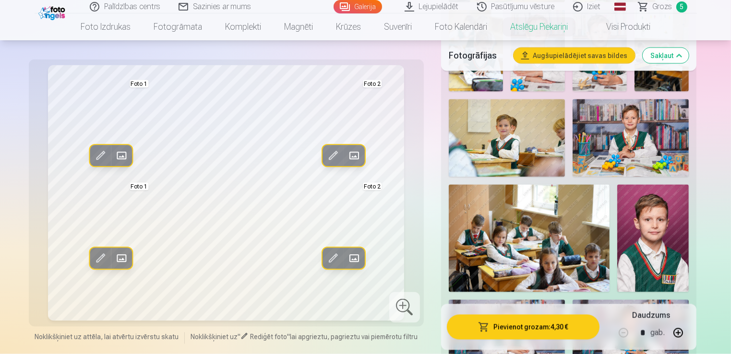
click at [353, 153] on span at bounding box center [353, 155] width 15 height 15
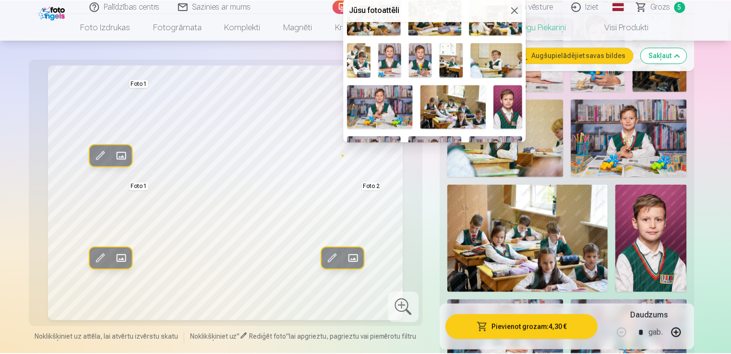
scroll to position [403, 0]
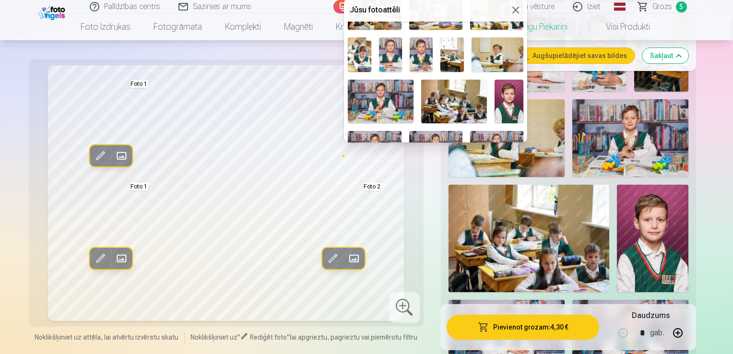
click at [415, 46] on img at bounding box center [421, 54] width 23 height 35
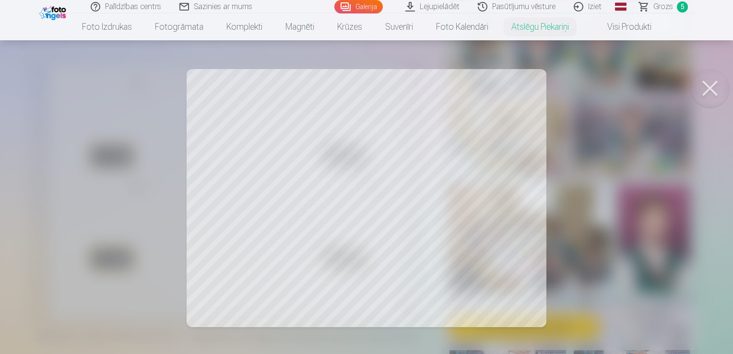
click at [254, 176] on div at bounding box center [366, 177] width 733 height 354
click at [369, 242] on div at bounding box center [366, 177] width 733 height 354
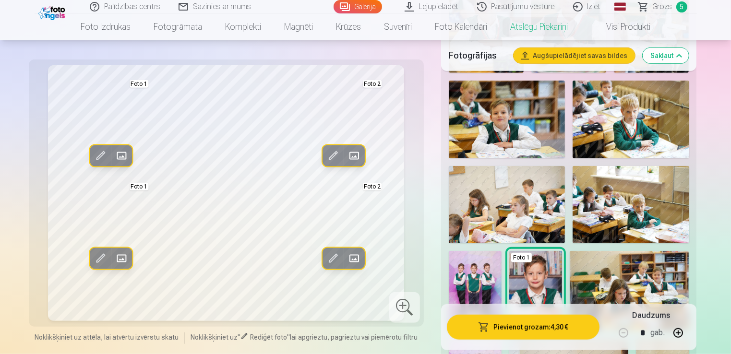
scroll to position [615, 0]
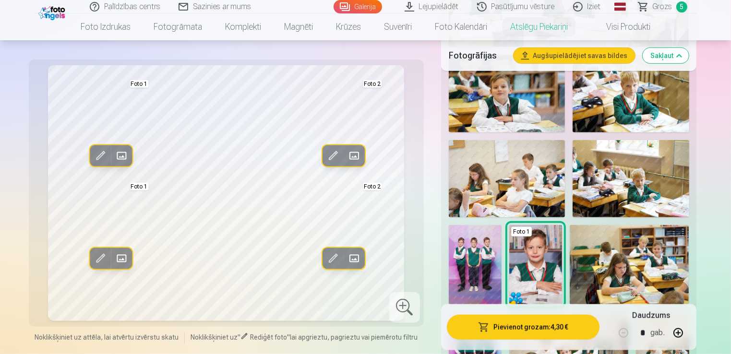
scroll to position [672, 0]
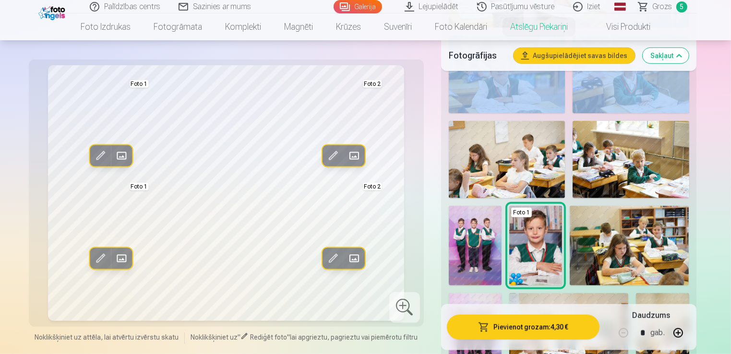
drag, startPoint x: 729, startPoint y: 58, endPoint x: 733, endPoint y: 20, distance: 37.6
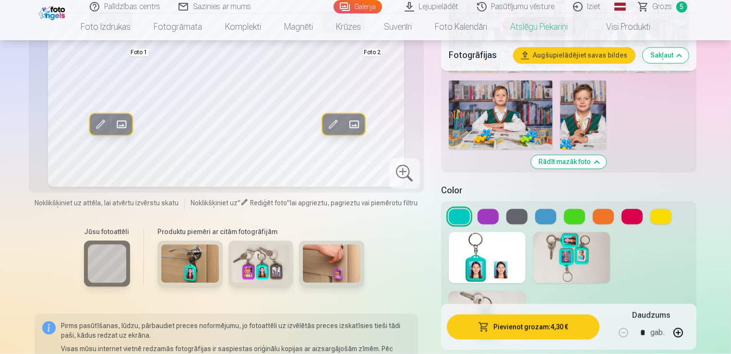
scroll to position [1845, 0]
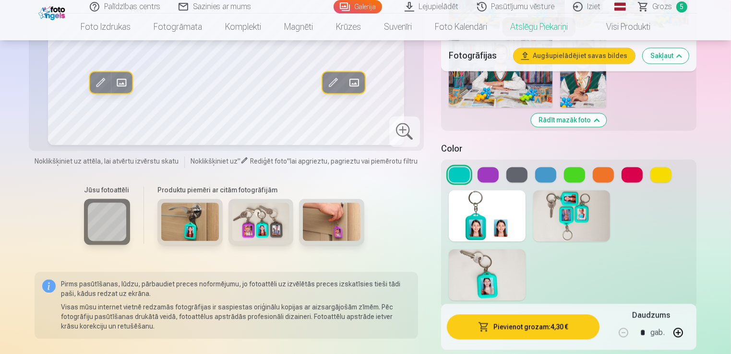
click at [483, 167] on button at bounding box center [487, 174] width 21 height 15
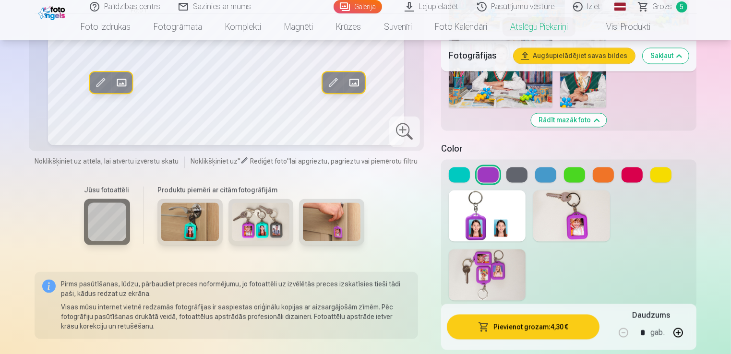
click at [514, 167] on button at bounding box center [516, 174] width 21 height 15
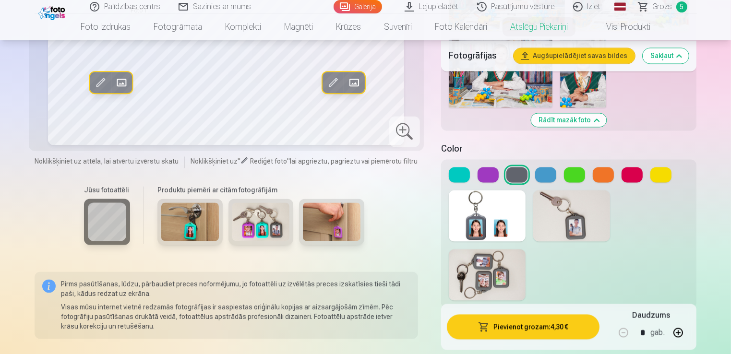
click at [537, 167] on button at bounding box center [545, 174] width 21 height 15
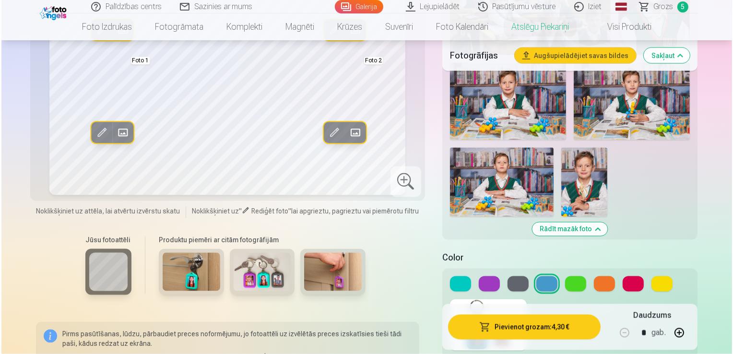
scroll to position [1717, 0]
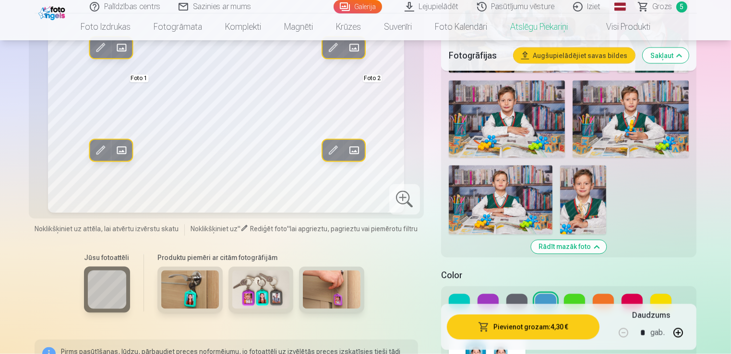
click at [519, 294] on button at bounding box center [516, 301] width 21 height 15
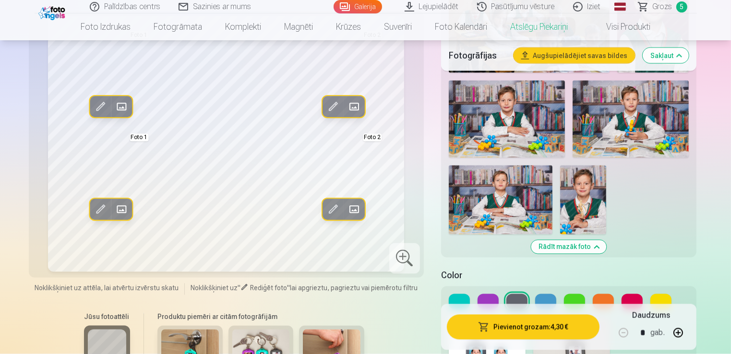
click at [532, 333] on button "Pievienot grozam : 4,30 €" at bounding box center [523, 327] width 153 height 25
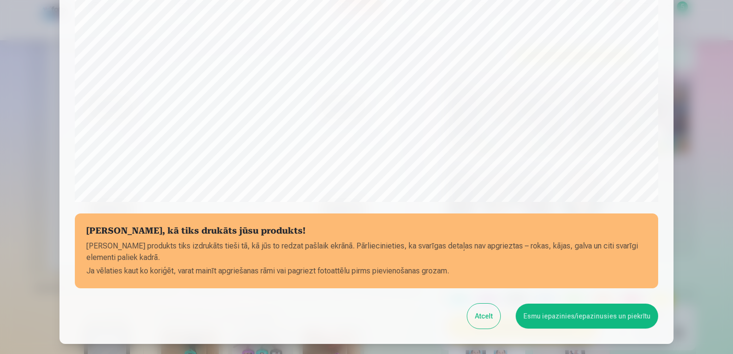
scroll to position [336, 0]
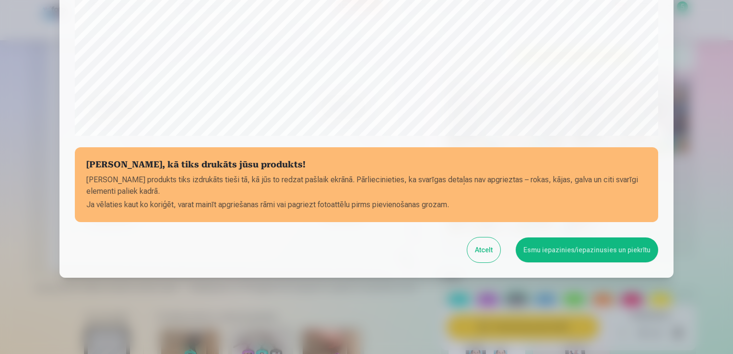
click at [587, 244] on button "Esmu iepazinies/iepazinusies un piekrītu" at bounding box center [587, 250] width 143 height 25
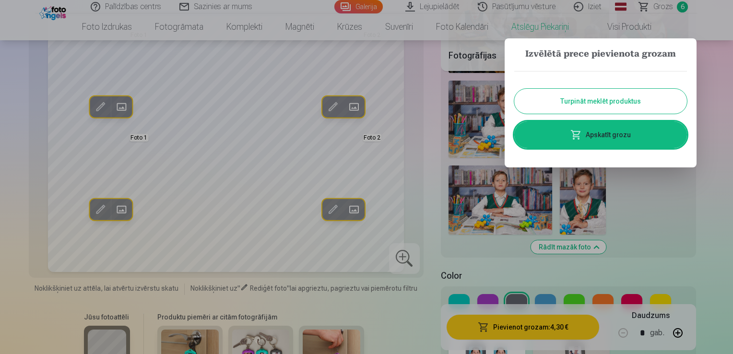
click at [623, 127] on link "Apskatīt grozu" at bounding box center [600, 134] width 173 height 27
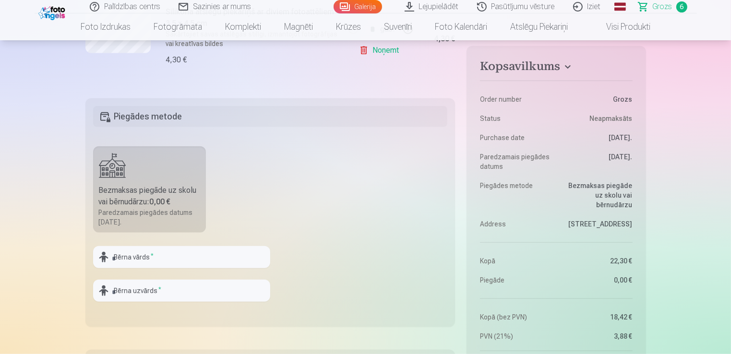
scroll to position [747, 0]
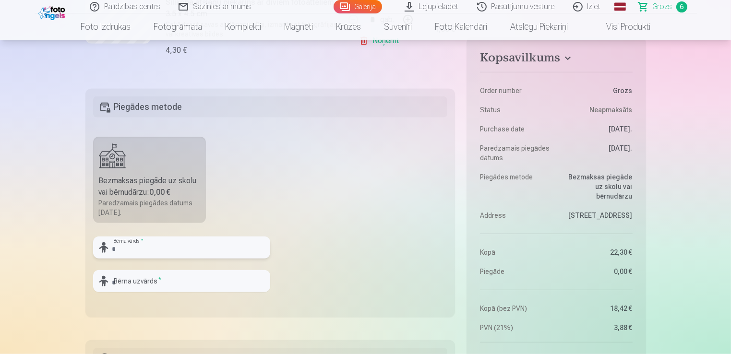
click at [203, 252] on input "text" at bounding box center [181, 248] width 177 height 22
type input "**********"
click at [190, 281] on input "text" at bounding box center [181, 281] width 177 height 22
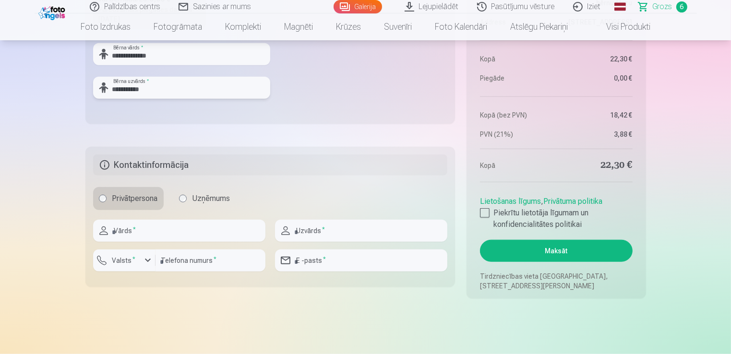
scroll to position [950, 0]
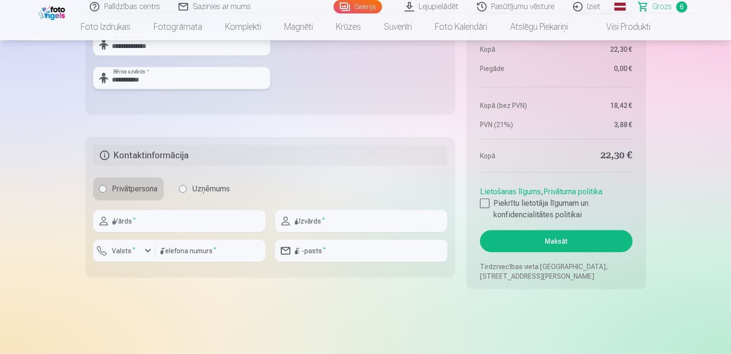
type input "**********"
click at [148, 224] on input "text" at bounding box center [179, 221] width 172 height 22
type input "*"
type input "*****"
click at [318, 216] on input "text" at bounding box center [361, 221] width 172 height 22
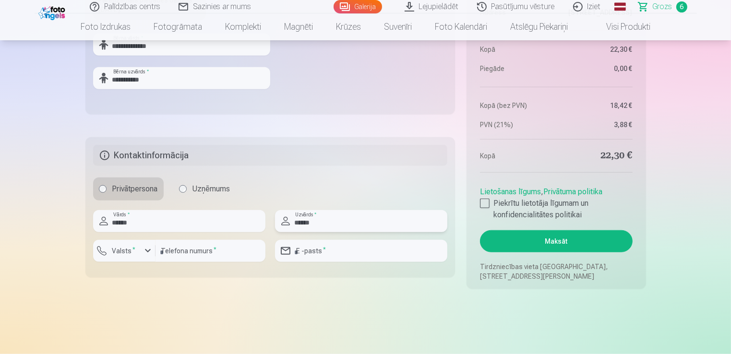
type input "******"
click at [198, 243] on input "number" at bounding box center [210, 251] width 110 height 22
type input "********"
click at [359, 251] on input "email" at bounding box center [361, 251] width 172 height 22
type input "**********"
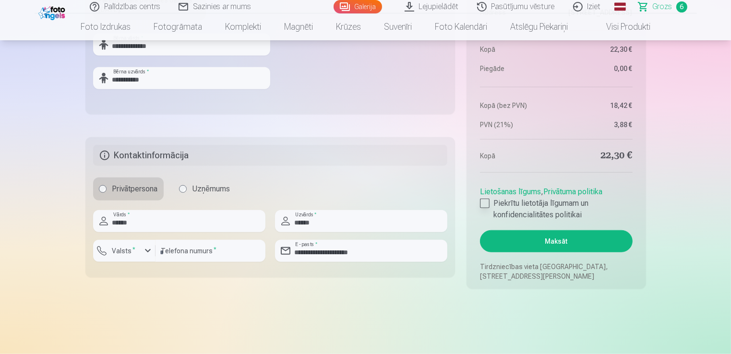
click at [488, 199] on div at bounding box center [485, 204] width 10 height 10
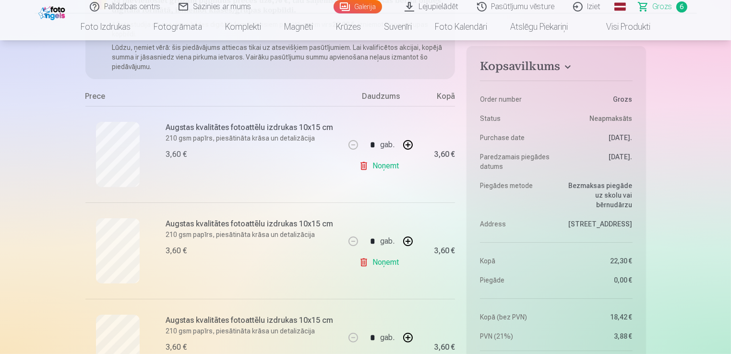
scroll to position [154, 0]
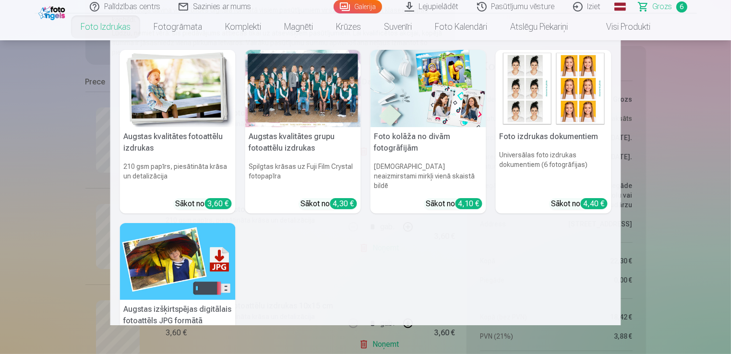
click at [286, 107] on div at bounding box center [303, 88] width 116 height 77
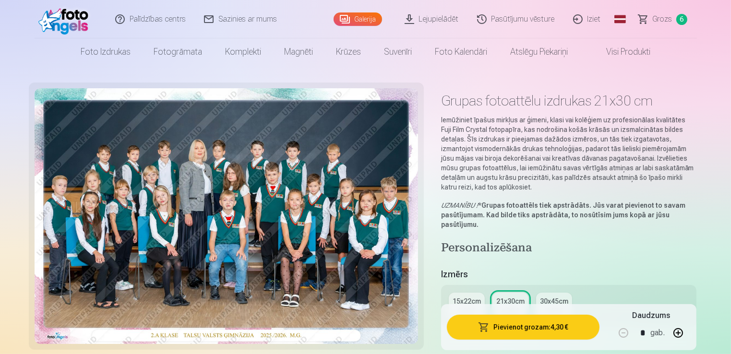
click at [537, 323] on button "Pievienot grozam : 4,30 €" at bounding box center [523, 327] width 153 height 25
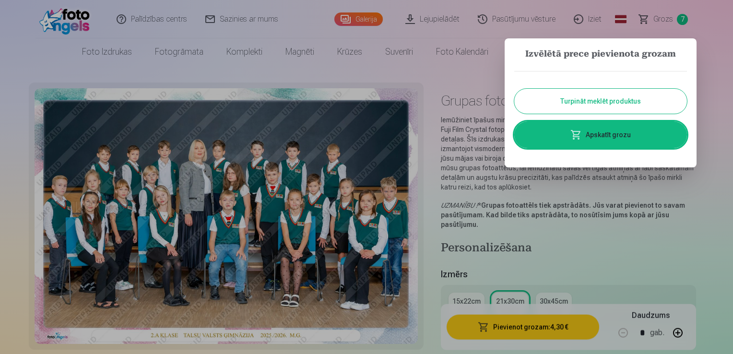
click at [642, 130] on link "Apskatīt grozu" at bounding box center [600, 134] width 173 height 27
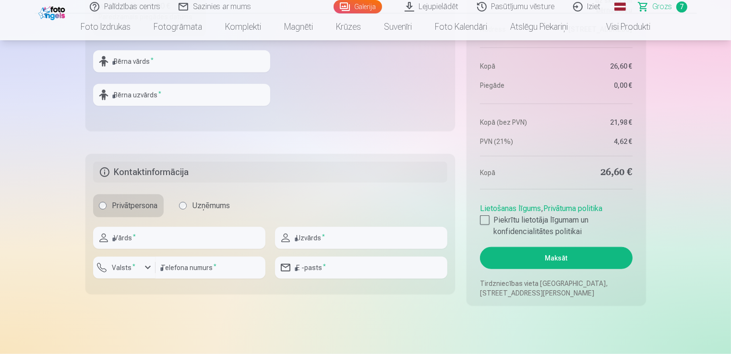
scroll to position [1039, 0]
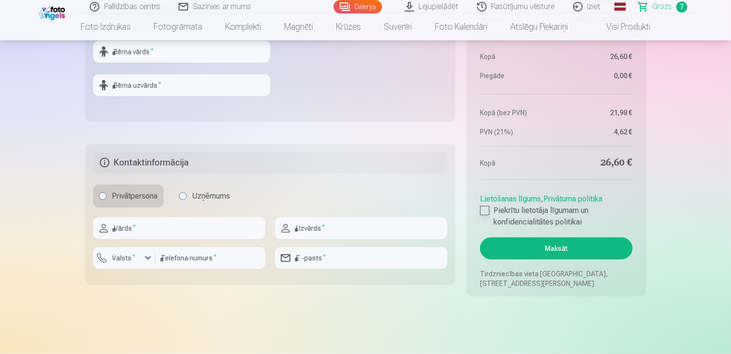
click at [485, 209] on div at bounding box center [485, 211] width 10 height 10
drag, startPoint x: 730, startPoint y: 100, endPoint x: 731, endPoint y: 55, distance: 45.1
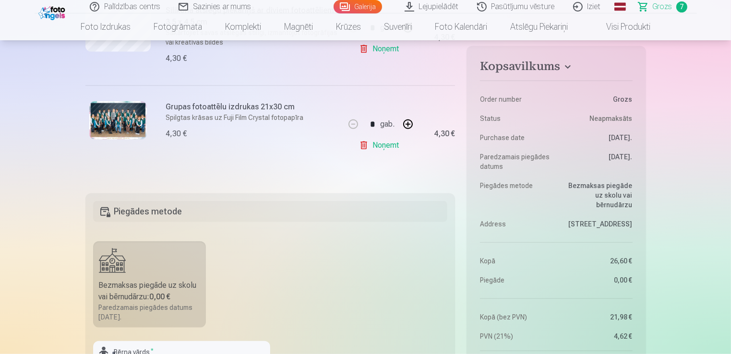
scroll to position [912, 0]
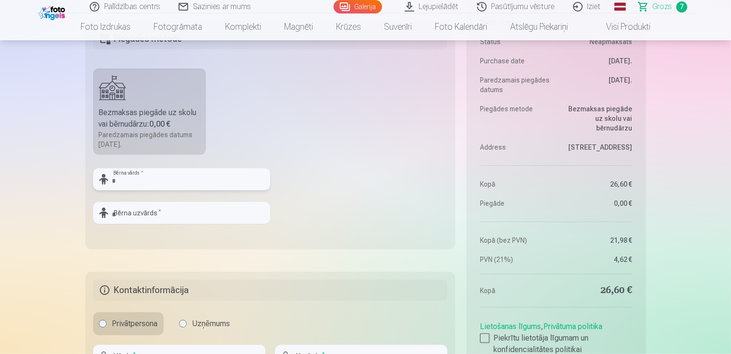
click at [202, 170] on input "text" at bounding box center [181, 179] width 177 height 22
type input "**********"
type input "*****"
type input "******"
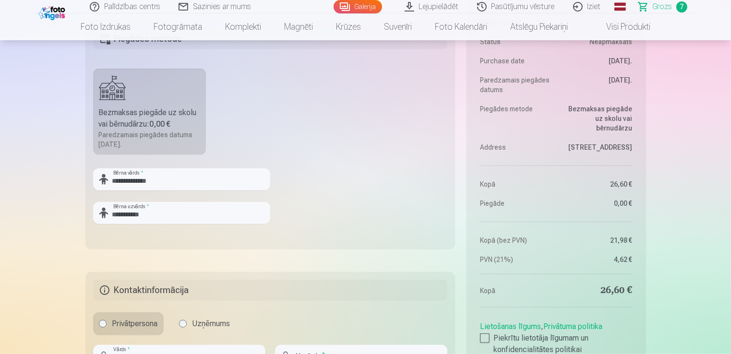
type input "********"
type input "**********"
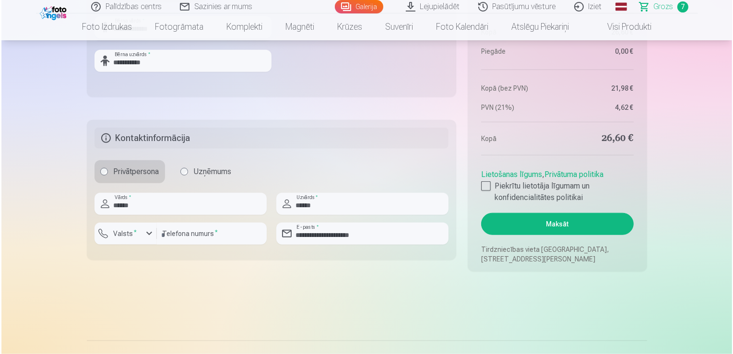
scroll to position [1098, 0]
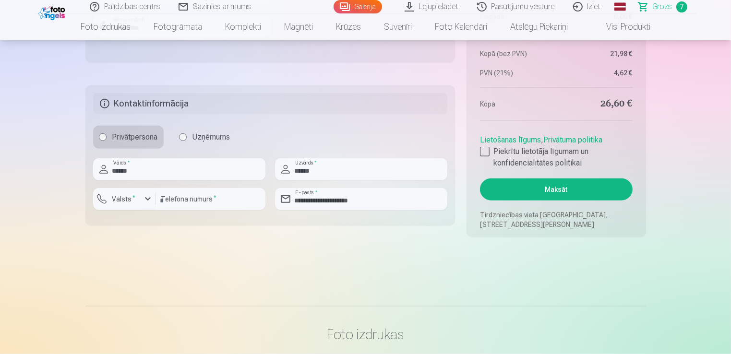
click at [590, 184] on button "Maksāt" at bounding box center [556, 190] width 152 height 22
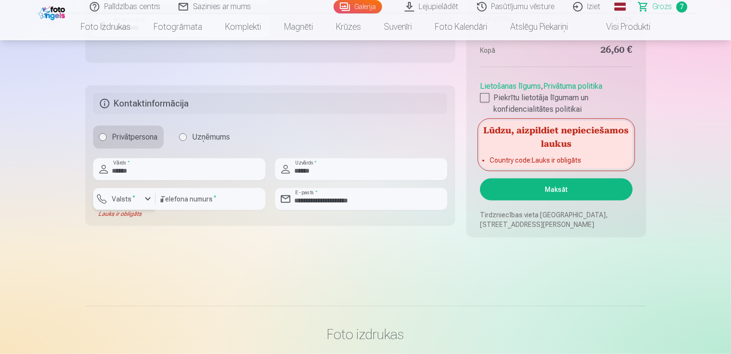
click at [142, 199] on div "button" at bounding box center [148, 199] width 12 height 12
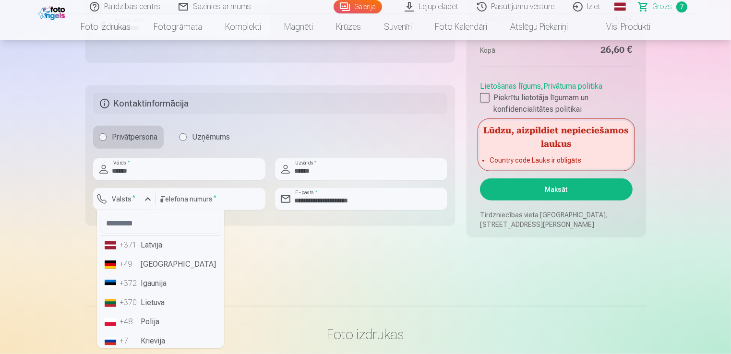
click at [155, 246] on li "+371 Latvija" at bounding box center [160, 245] width 119 height 19
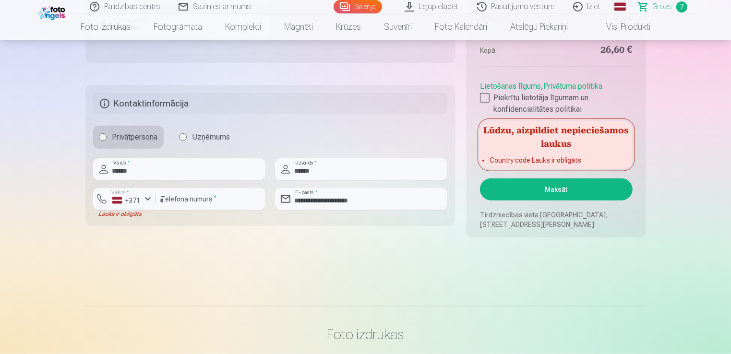
click at [562, 183] on button "Maksāt" at bounding box center [556, 190] width 152 height 22
